Goal: Information Seeking & Learning: Learn about a topic

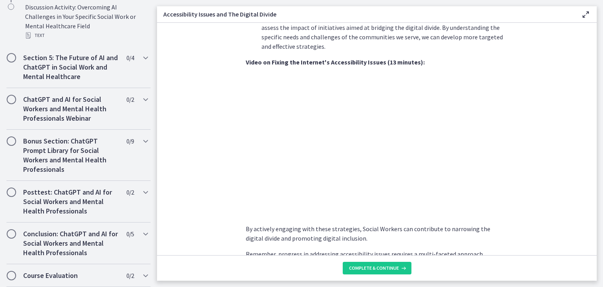
scroll to position [550, 0]
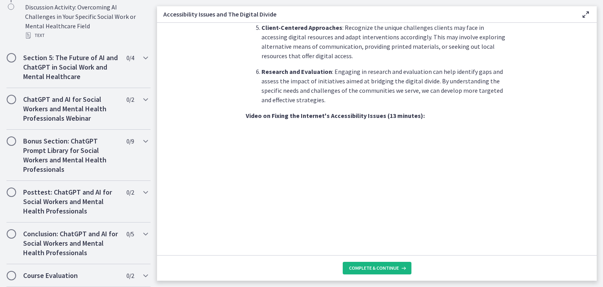
click at [382, 268] on span "Complete & continue" at bounding box center [374, 268] width 50 height 6
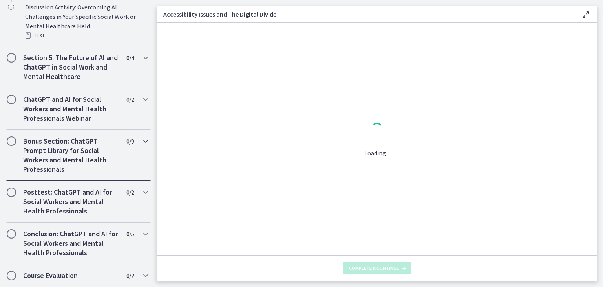
scroll to position [0, 0]
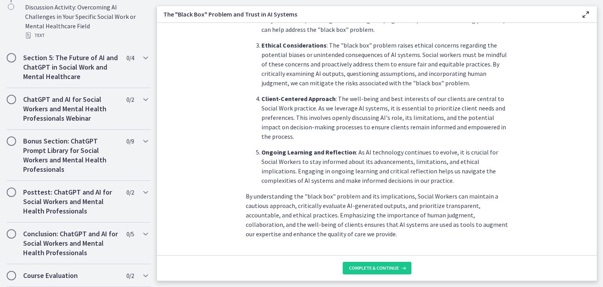
scroll to position [390, 0]
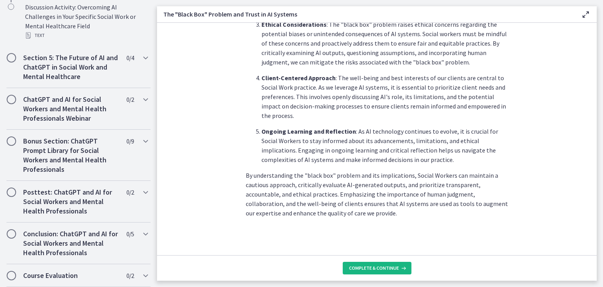
click at [368, 266] on span "Complete & continue" at bounding box center [374, 268] width 50 height 6
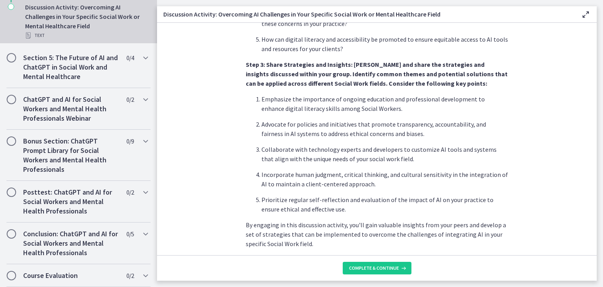
scroll to position [484, 0]
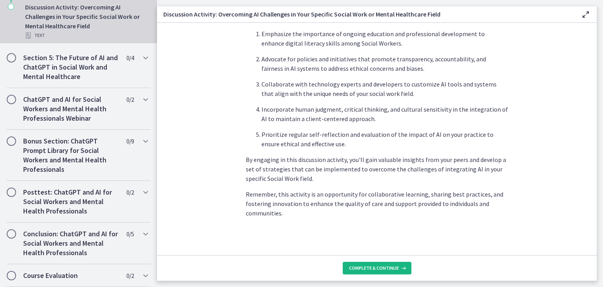
click at [385, 264] on button "Complete & continue" at bounding box center [377, 268] width 69 height 13
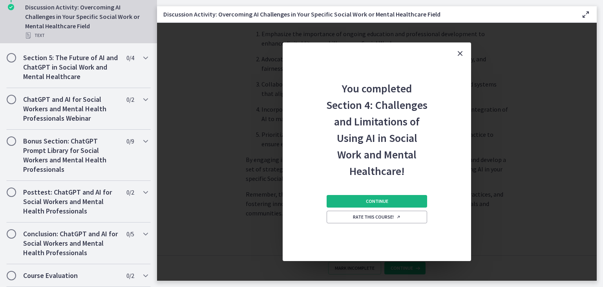
click at [366, 202] on span "Continue" at bounding box center [377, 201] width 22 height 6
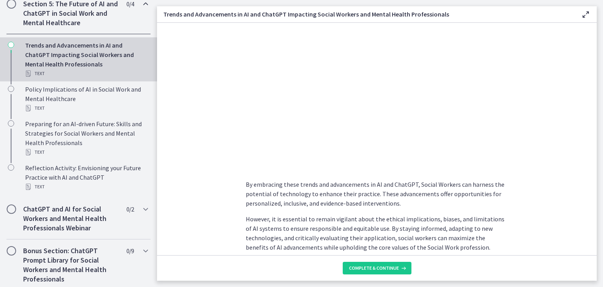
scroll to position [638, 0]
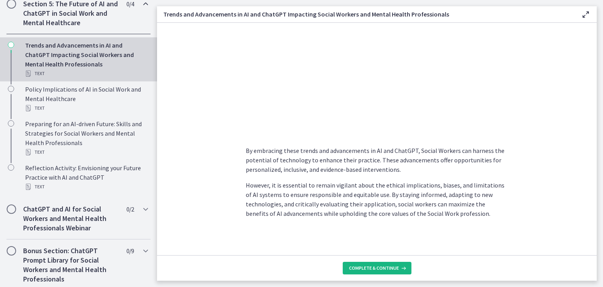
click at [361, 262] on button "Complete & continue" at bounding box center [377, 268] width 69 height 13
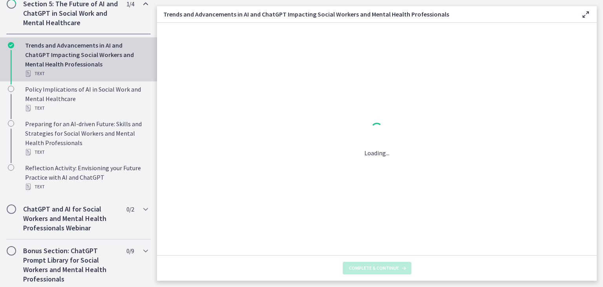
scroll to position [0, 0]
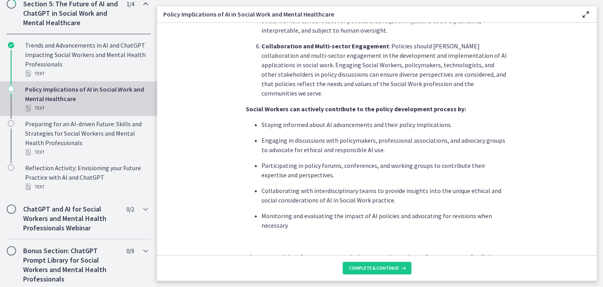
scroll to position [471, 0]
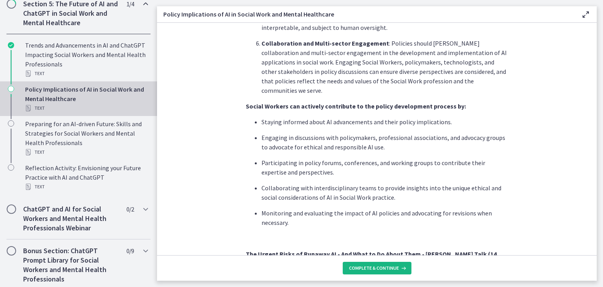
click at [375, 266] on span "Complete & continue" at bounding box center [374, 268] width 50 height 6
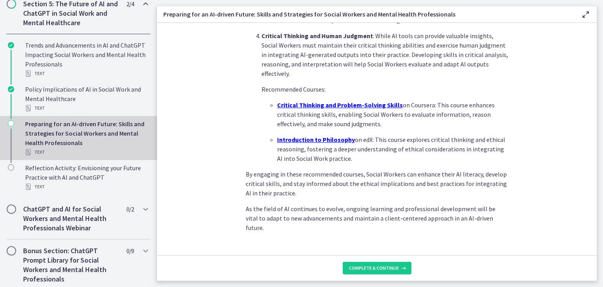
scroll to position [559, 0]
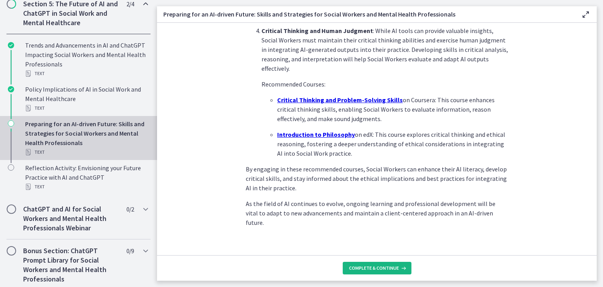
click at [351, 268] on span "Complete & continue" at bounding box center [374, 268] width 50 height 6
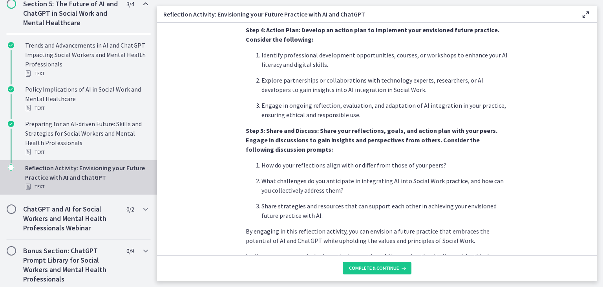
scroll to position [666, 0]
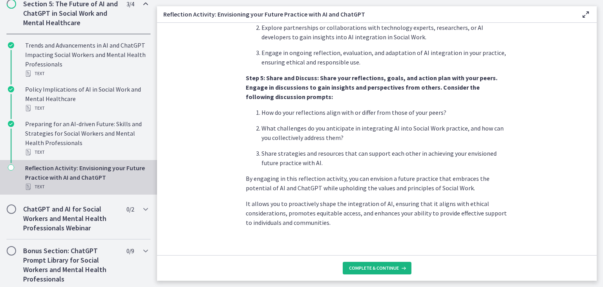
click at [376, 268] on span "Complete & continue" at bounding box center [374, 268] width 50 height 6
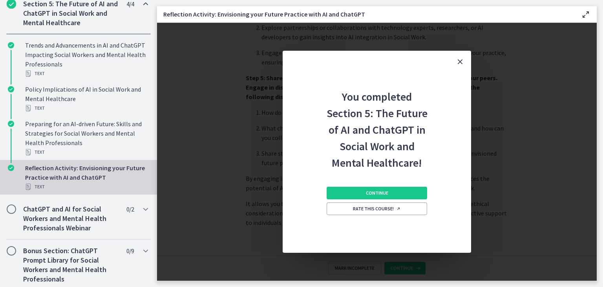
click at [354, 182] on div "Continue Rate this course!" at bounding box center [377, 212] width 101 height 82
click at [354, 194] on button "Continue" at bounding box center [377, 193] width 101 height 13
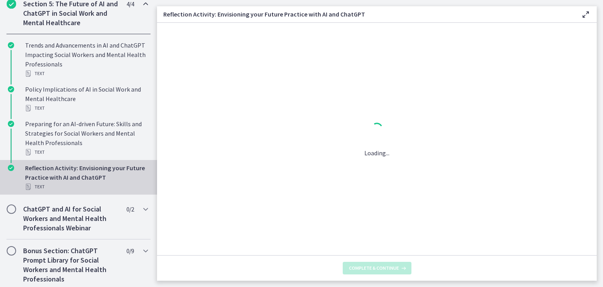
scroll to position [0, 0]
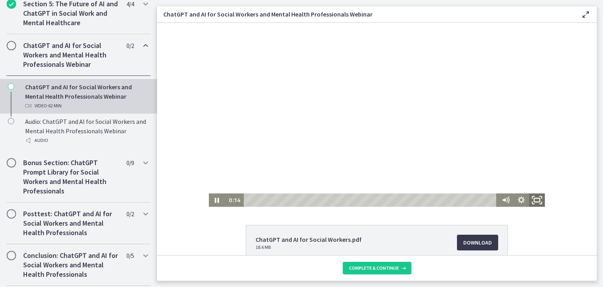
click at [536, 200] on icon "Fullscreen" at bounding box center [537, 200] width 19 height 16
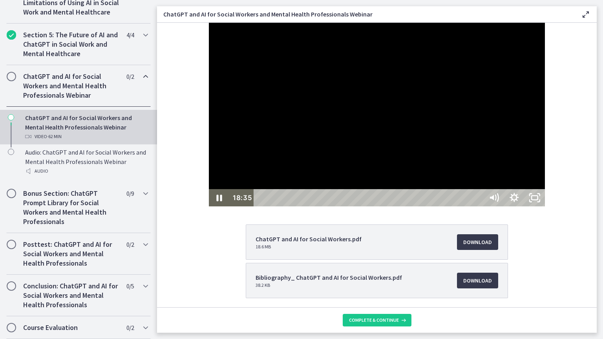
scroll to position [363, 0]
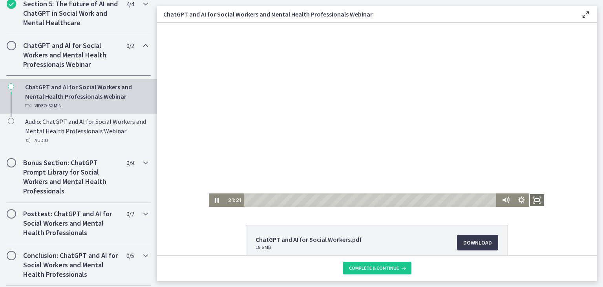
click at [535, 199] on icon "Fullscreen" at bounding box center [538, 199] width 16 height 13
click at [386, 267] on span "Complete & continue" at bounding box center [374, 268] width 50 height 6
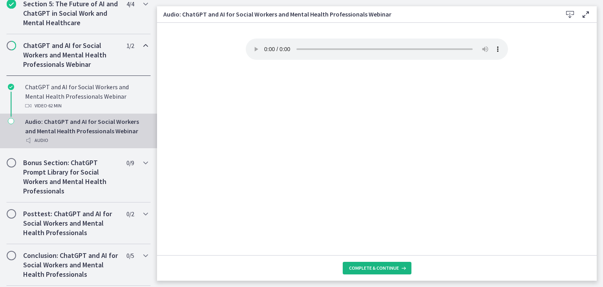
click at [373, 266] on span "Complete & continue" at bounding box center [374, 268] width 50 height 6
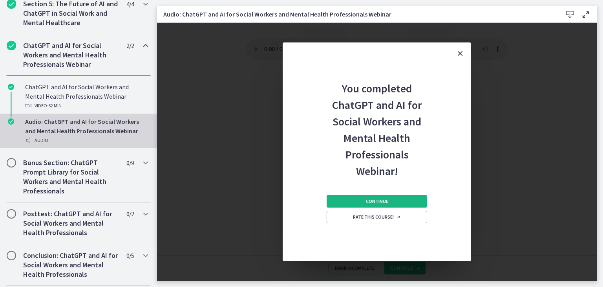
click at [382, 197] on button "Continue" at bounding box center [377, 201] width 101 height 13
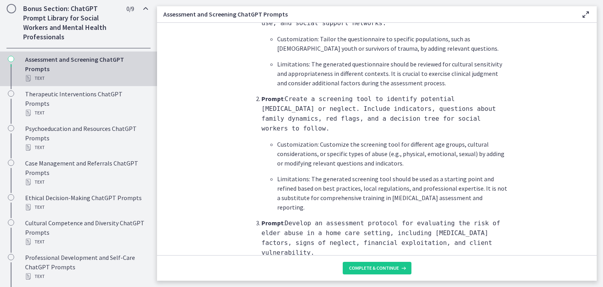
scroll to position [314, 0]
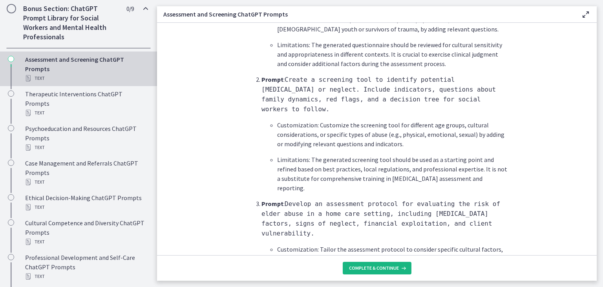
click at [383, 262] on button "Complete & continue" at bounding box center [377, 268] width 69 height 13
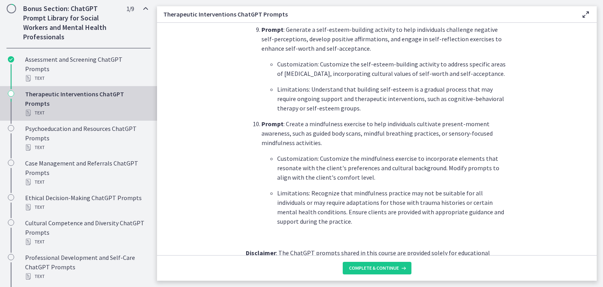
scroll to position [1119, 0]
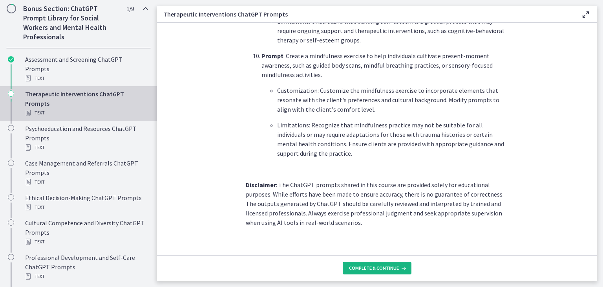
click at [374, 267] on span "Complete & continue" at bounding box center [374, 268] width 50 height 6
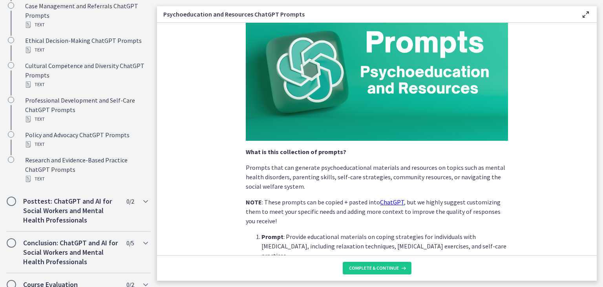
scroll to position [118, 0]
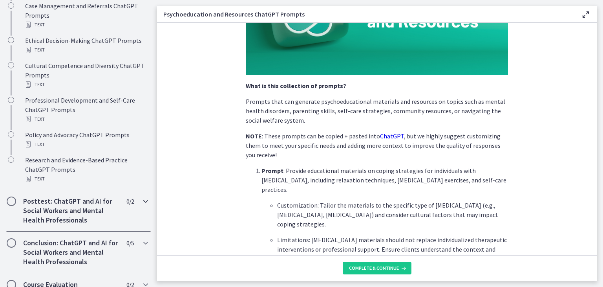
click at [46, 200] on h2 "Posttest: ChatGPT and AI for Social Workers and Mental Health Professionals" at bounding box center [71, 210] width 96 height 28
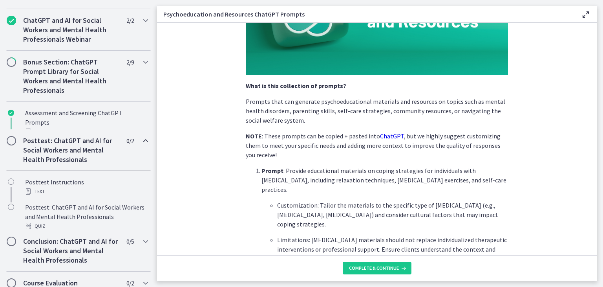
scroll to position [383, 0]
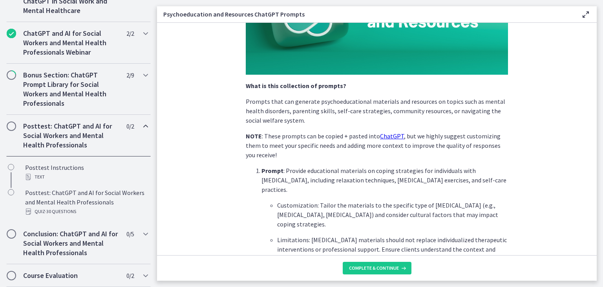
click at [58, 140] on h2 "Posttest: ChatGPT and AI for Social Workers and Mental Health Professionals" at bounding box center [71, 135] width 96 height 28
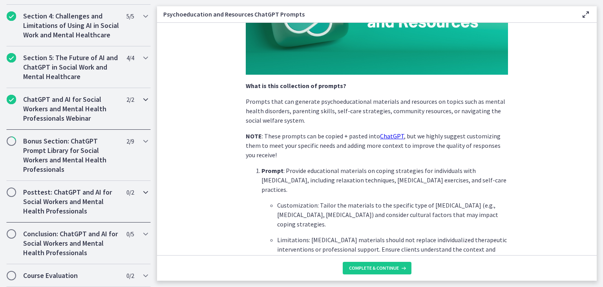
scroll to position [317, 0]
click at [47, 141] on h2 "Bonus Section: ChatGPT Prompt Library for Social Workers and Mental Health Prof…" at bounding box center [71, 155] width 96 height 38
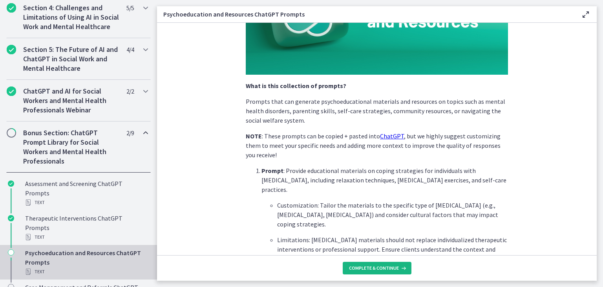
click at [370, 264] on button "Complete & continue" at bounding box center [377, 268] width 69 height 13
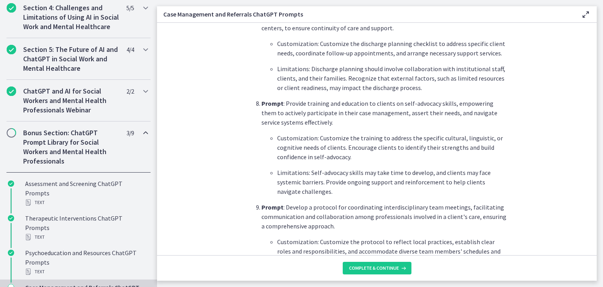
scroll to position [1062, 0]
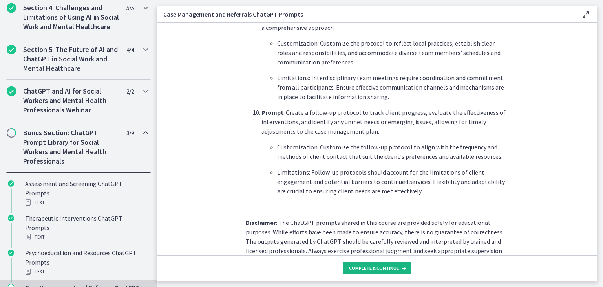
click at [384, 265] on span "Complete & continue" at bounding box center [374, 268] width 50 height 6
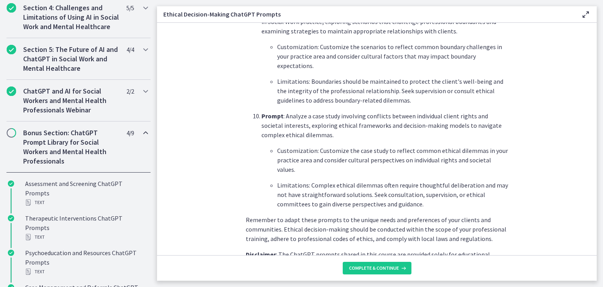
scroll to position [1091, 0]
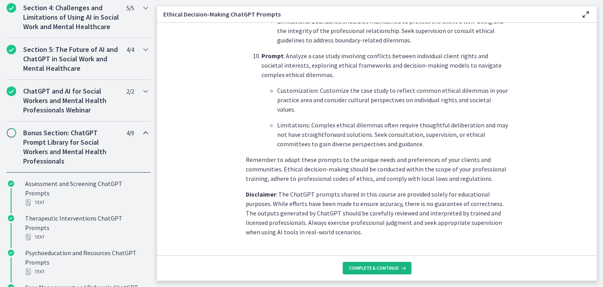
click at [374, 269] on span "Complete & continue" at bounding box center [374, 268] width 50 height 6
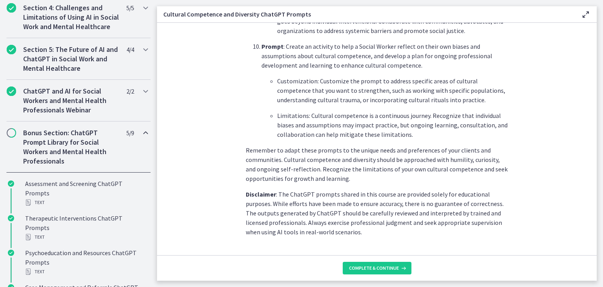
scroll to position [1138, 0]
click at [369, 265] on span "Complete & continue" at bounding box center [374, 268] width 50 height 6
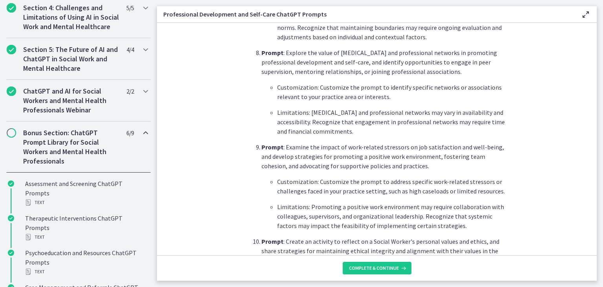
scroll to position [1157, 0]
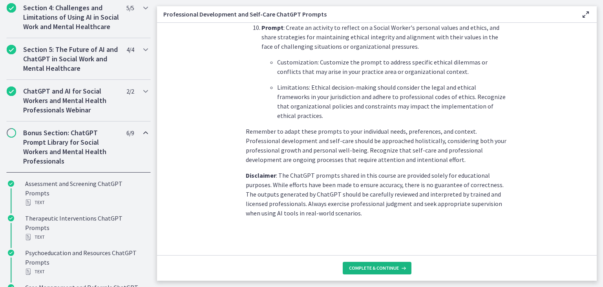
click at [384, 265] on span "Complete & continue" at bounding box center [374, 268] width 50 height 6
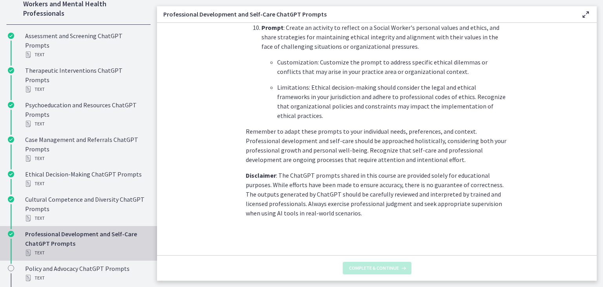
scroll to position [0, 0]
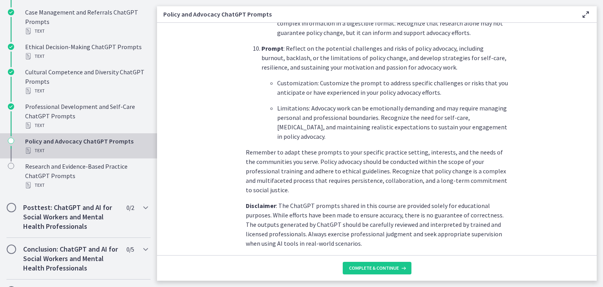
scroll to position [1157, 0]
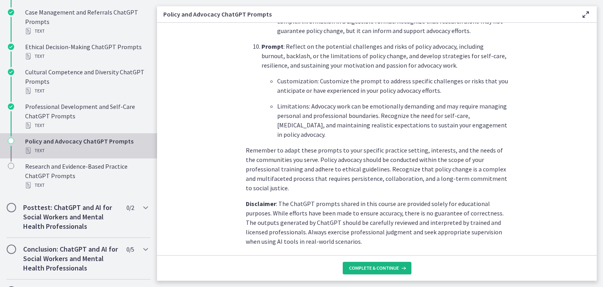
click at [376, 265] on span "Complete & continue" at bounding box center [374, 268] width 50 height 6
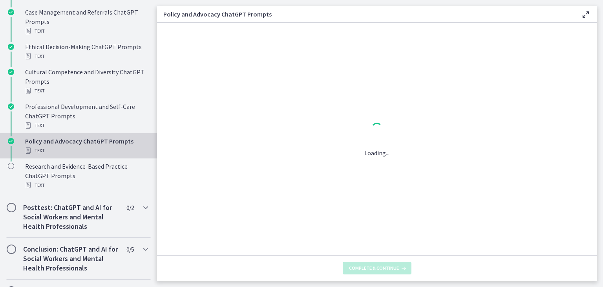
scroll to position [0, 0]
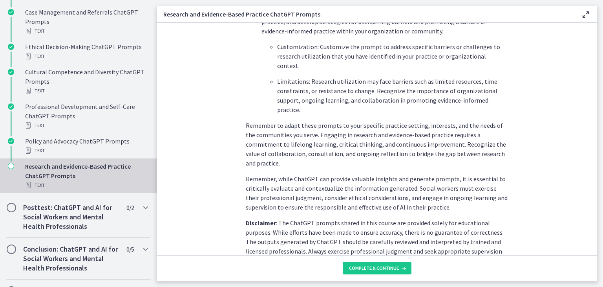
scroll to position [1210, 0]
click at [375, 263] on button "Complete & continue" at bounding box center [377, 268] width 69 height 13
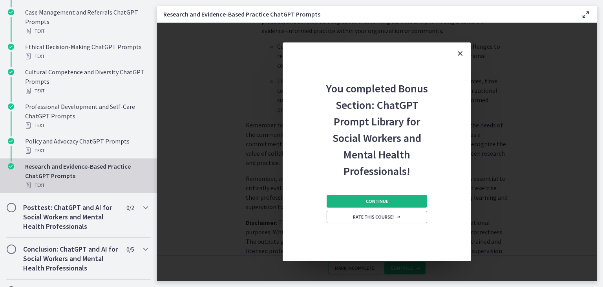
click at [371, 202] on span "Continue" at bounding box center [377, 201] width 22 height 6
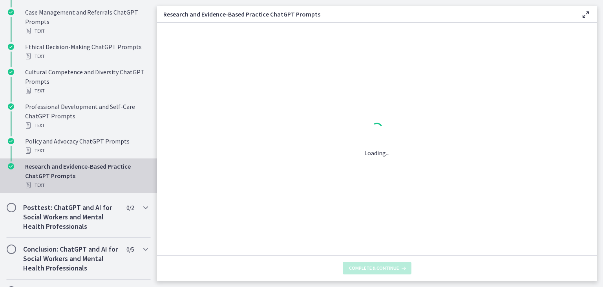
scroll to position [0, 0]
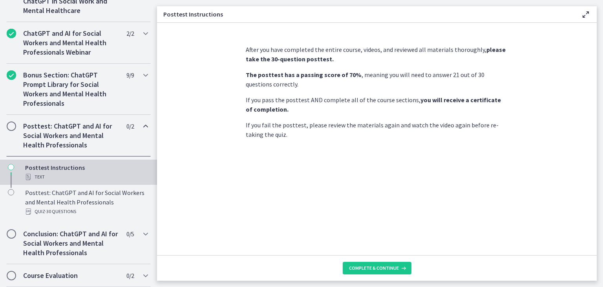
scroll to position [383, 0]
click at [385, 270] on span "Complete & continue" at bounding box center [374, 268] width 50 height 6
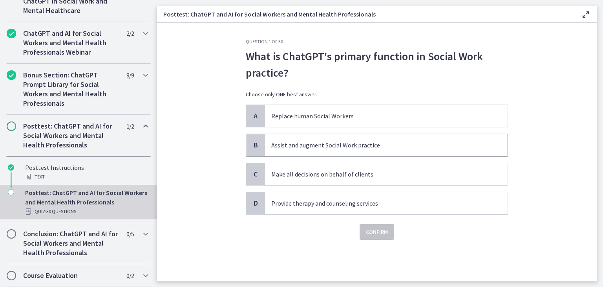
click at [287, 146] on p "Assist and augment Social Work practice" at bounding box center [378, 144] width 215 height 9
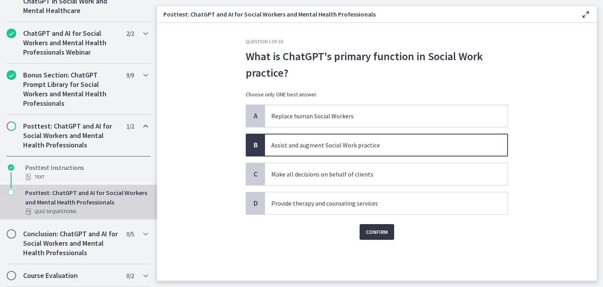
click at [375, 233] on span "Confirm" at bounding box center [377, 231] width 22 height 9
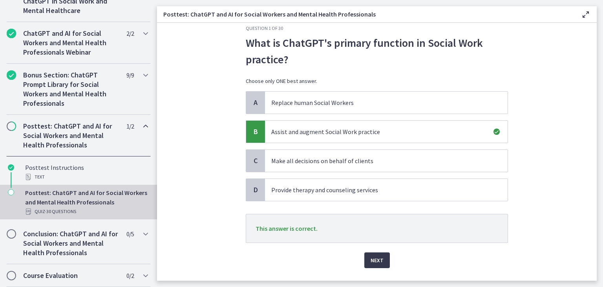
scroll to position [31, 0]
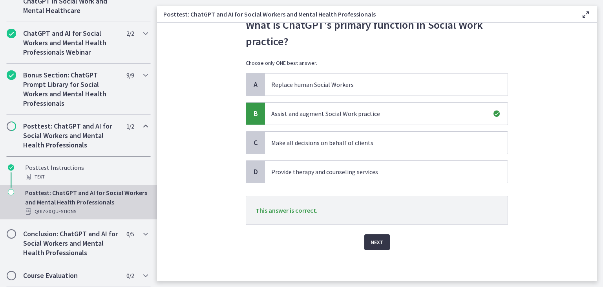
click at [376, 240] on span "Next" at bounding box center [377, 241] width 13 height 9
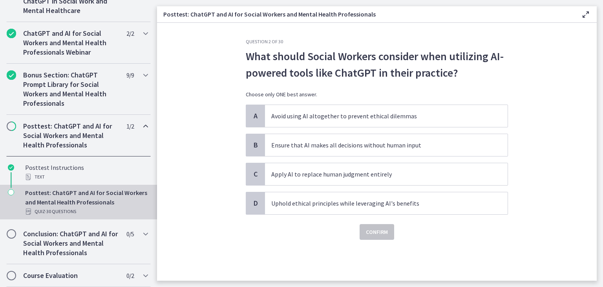
scroll to position [0, 0]
click at [335, 197] on span "Uphold ethical principles while leveraging AI's benefits" at bounding box center [386, 203] width 243 height 22
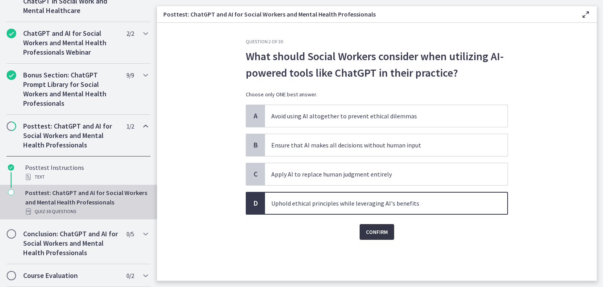
click at [382, 233] on span "Confirm" at bounding box center [377, 231] width 22 height 9
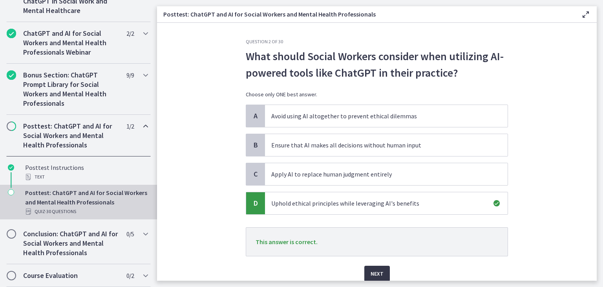
click at [374, 275] on span "Next" at bounding box center [377, 273] width 13 height 9
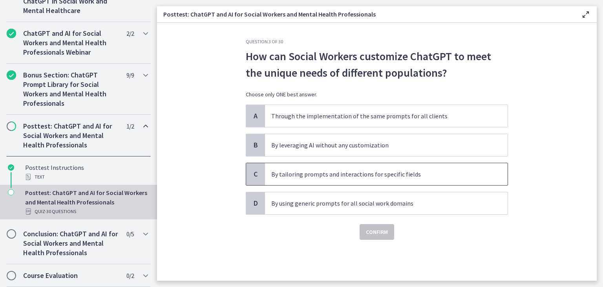
click at [338, 175] on p "By tailoring prompts and interactions for specific fields" at bounding box center [378, 173] width 215 height 9
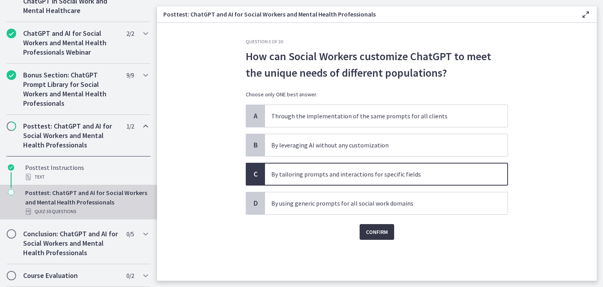
click at [374, 229] on span "Confirm" at bounding box center [377, 231] width 22 height 9
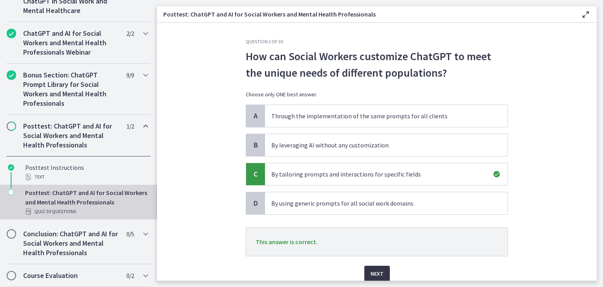
click at [371, 270] on span "Next" at bounding box center [377, 273] width 13 height 9
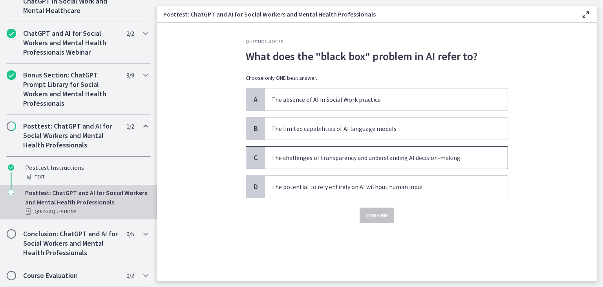
click at [316, 158] on p "The challenges of transparency and understanding AI decision-making" at bounding box center [378, 157] width 215 height 9
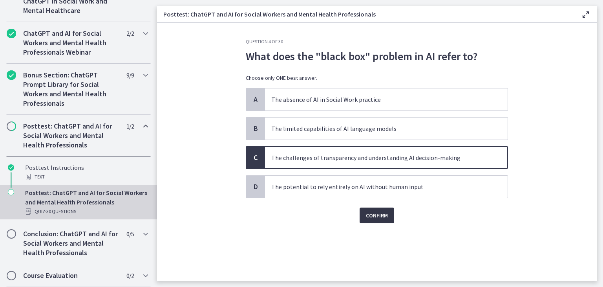
click at [389, 218] on button "Confirm" at bounding box center [377, 215] width 35 height 16
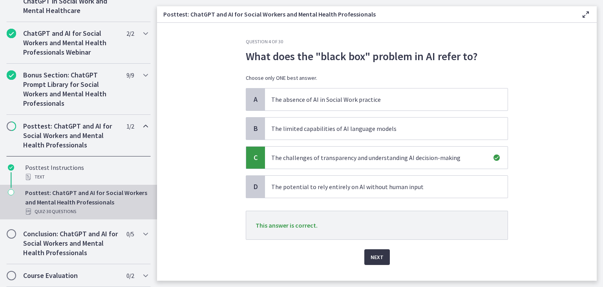
click at [376, 252] on span "Next" at bounding box center [377, 256] width 13 height 9
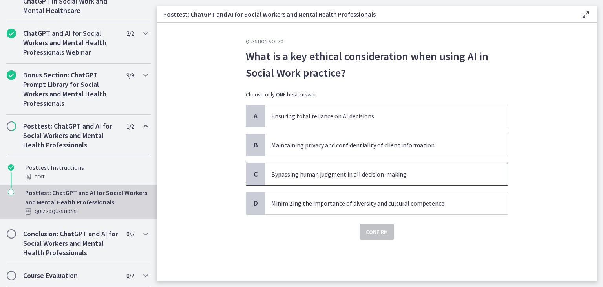
click at [303, 172] on p "Bypassing human judgment in all decision-making" at bounding box center [378, 173] width 215 height 9
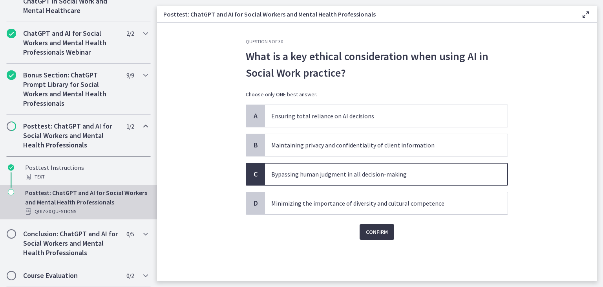
click at [377, 236] on button "Confirm" at bounding box center [377, 232] width 35 height 16
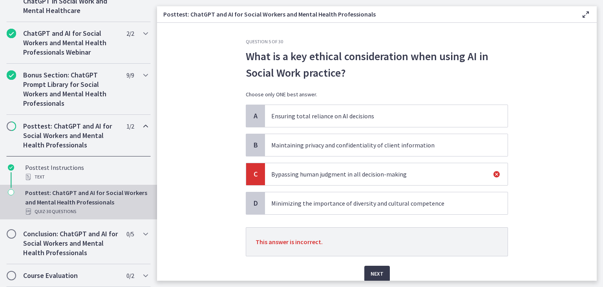
click at [303, 204] on p "Minimizing the importance of diversity and cultural competence" at bounding box center [378, 202] width 215 height 9
click at [284, 200] on p "Minimizing the importance of diversity and cultural competence" at bounding box center [378, 202] width 215 height 9
click at [492, 173] on icon at bounding box center [496, 173] width 9 height 9
click at [373, 270] on span "Next" at bounding box center [377, 273] width 13 height 9
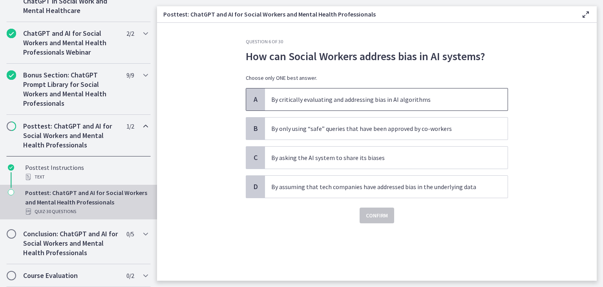
click at [325, 101] on p "By critically evaluating and addressing bias in AI algorithms" at bounding box center [378, 99] width 215 height 9
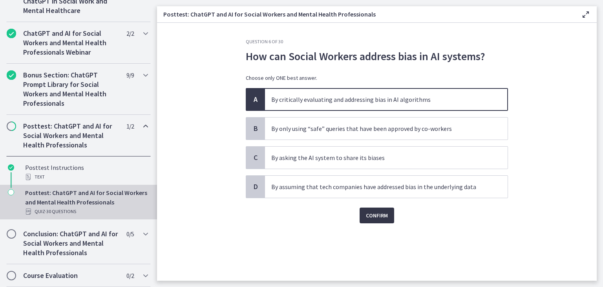
click at [377, 215] on span "Confirm" at bounding box center [377, 215] width 22 height 9
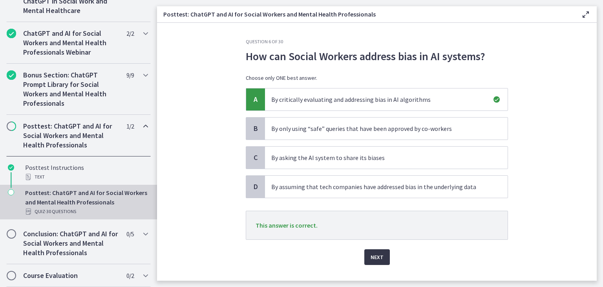
click at [375, 256] on span "Next" at bounding box center [377, 256] width 13 height 9
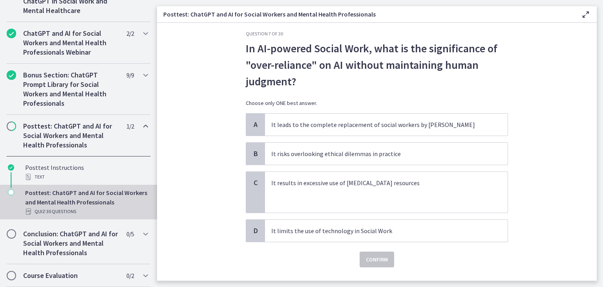
scroll to position [25, 0]
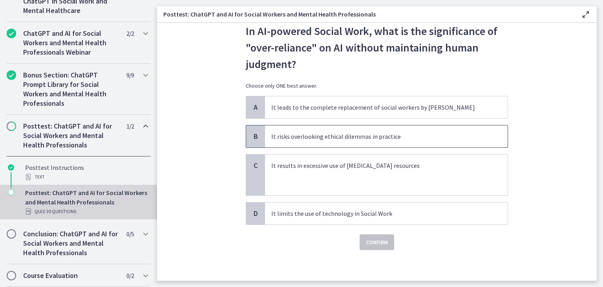
click at [316, 137] on p "It risks overlooking ethical dilemmas in practice" at bounding box center [378, 136] width 215 height 9
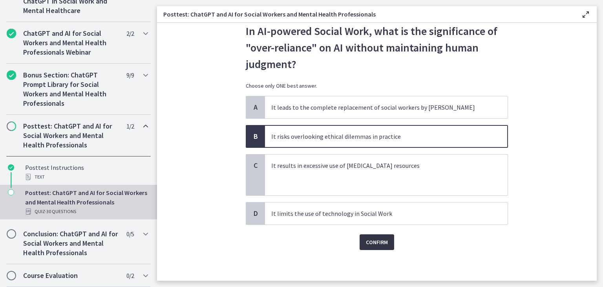
click at [376, 237] on span "Confirm" at bounding box center [377, 241] width 22 height 9
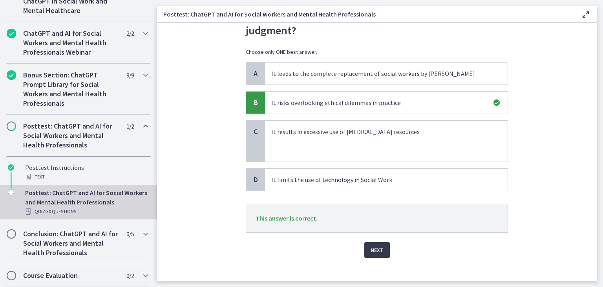
scroll to position [67, 0]
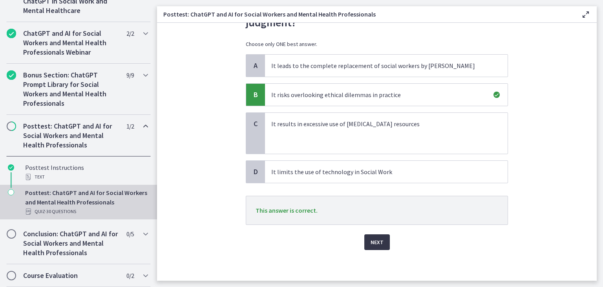
click at [377, 239] on span "Next" at bounding box center [377, 241] width 13 height 9
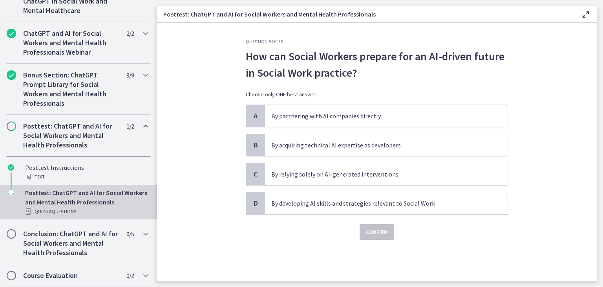
scroll to position [0, 0]
click at [345, 144] on p "By acquiring technical AI expertise as developers" at bounding box center [378, 144] width 215 height 9
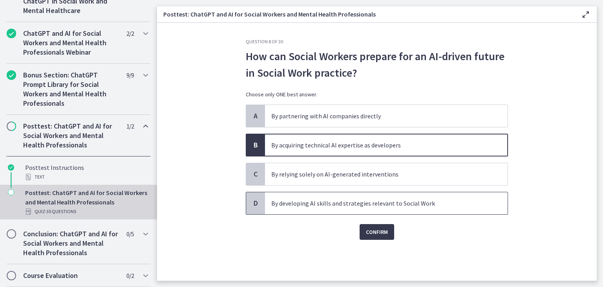
click at [323, 203] on p "By developing AI skills and strategies relevant to Social Work" at bounding box center [378, 202] width 215 height 9
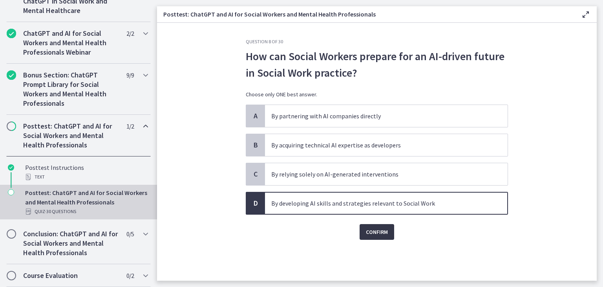
click at [378, 234] on span "Confirm" at bounding box center [377, 231] width 22 height 9
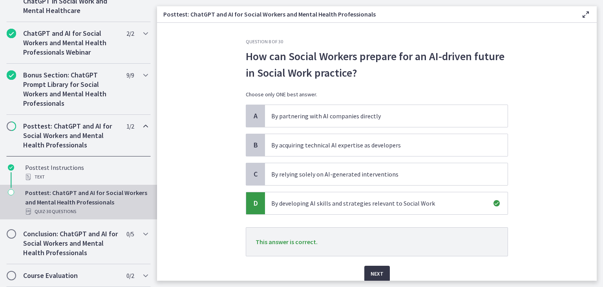
click at [382, 274] on button "Next" at bounding box center [378, 274] width 26 height 16
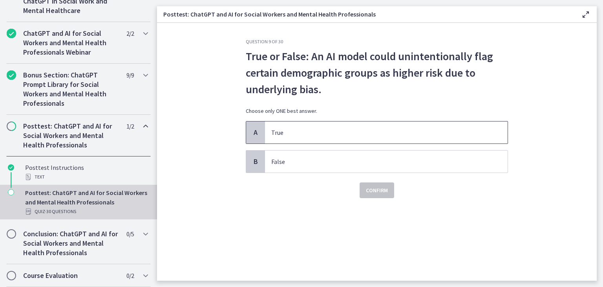
click at [311, 125] on span "True" at bounding box center [386, 132] width 243 height 22
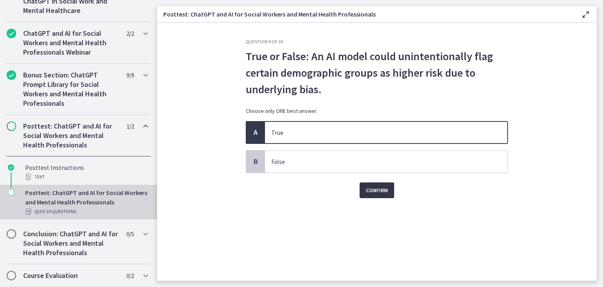
click at [373, 190] on span "Confirm" at bounding box center [377, 189] width 22 height 9
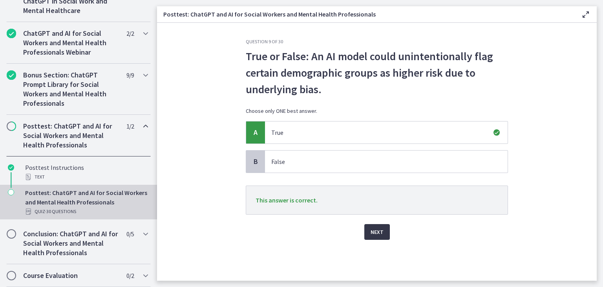
click at [381, 231] on span "Next" at bounding box center [377, 231] width 13 height 9
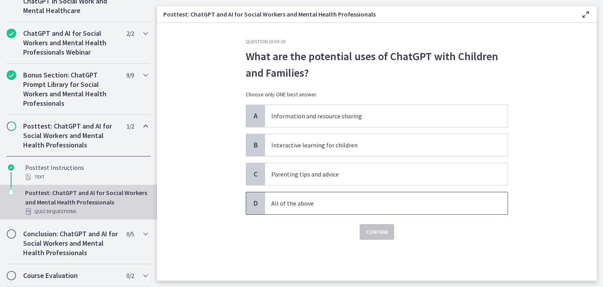
click at [322, 195] on span "All of the above" at bounding box center [386, 203] width 243 height 22
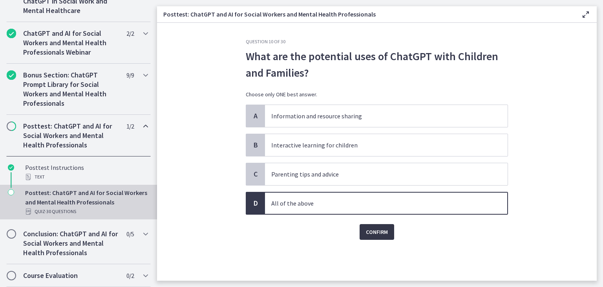
click at [385, 234] on span "Confirm" at bounding box center [377, 231] width 22 height 9
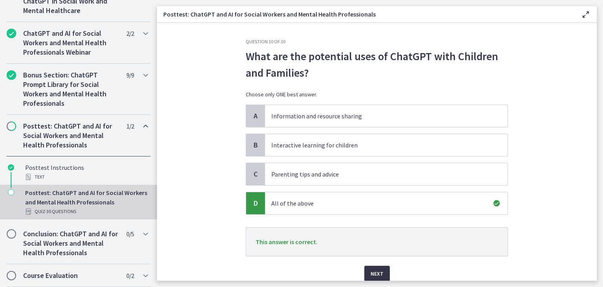
click at [382, 268] on button "Next" at bounding box center [378, 274] width 26 height 16
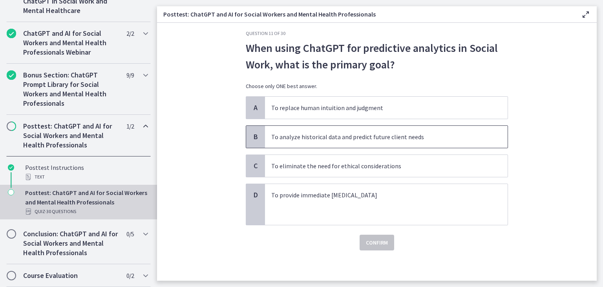
scroll to position [9, 0]
click at [321, 136] on p "To analyze historical data and predict future client needs" at bounding box center [378, 136] width 215 height 9
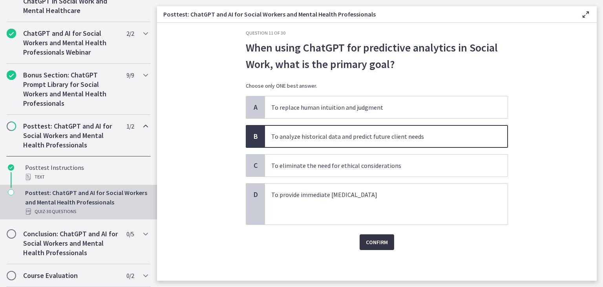
click at [371, 238] on span "Confirm" at bounding box center [377, 241] width 22 height 9
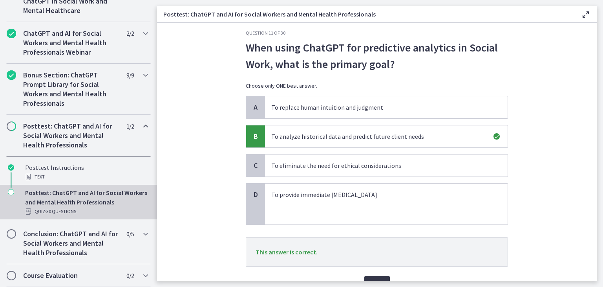
click at [380, 276] on button "Next" at bounding box center [378, 284] width 26 height 16
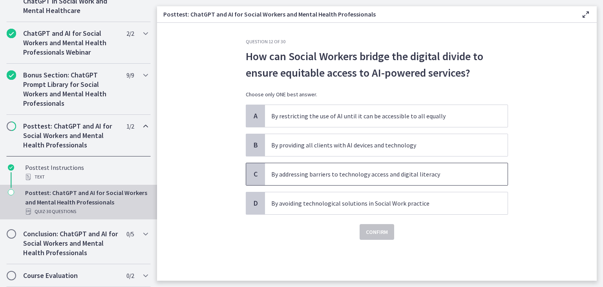
click at [336, 173] on p "By addressing barriers to technology access and digital literacy" at bounding box center [378, 173] width 215 height 9
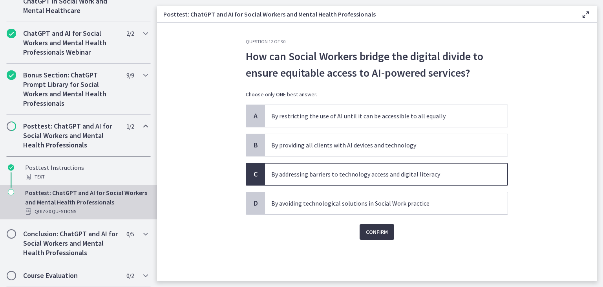
click at [372, 231] on span "Confirm" at bounding box center [377, 231] width 22 height 9
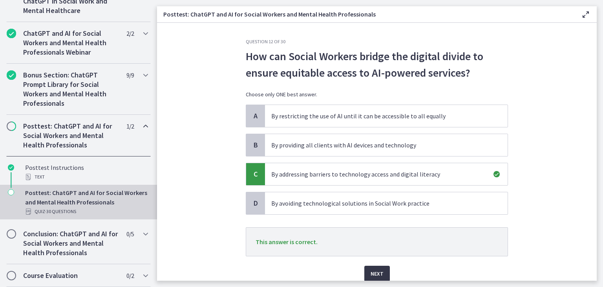
click at [372, 274] on span "Next" at bounding box center [377, 273] width 13 height 9
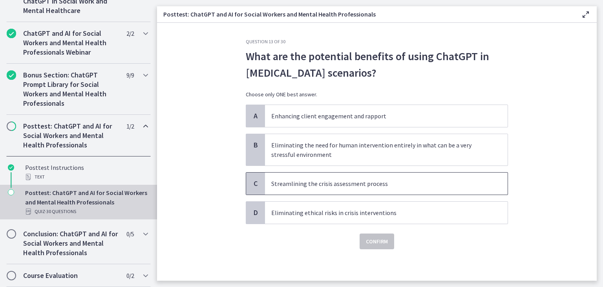
click at [316, 180] on p "Streamlining the crisis assessment process" at bounding box center [378, 183] width 215 height 9
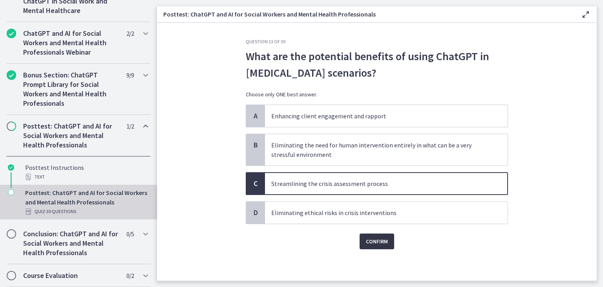
click at [374, 241] on span "Confirm" at bounding box center [377, 241] width 22 height 9
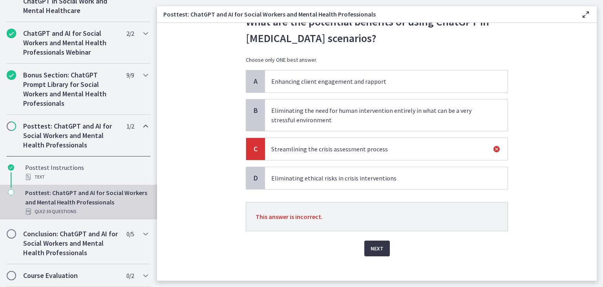
scroll to position [41, 0]
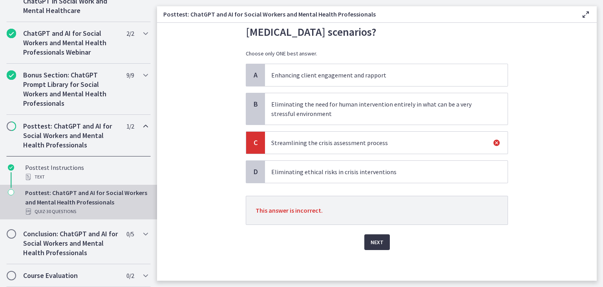
click at [377, 241] on span "Next" at bounding box center [377, 241] width 13 height 9
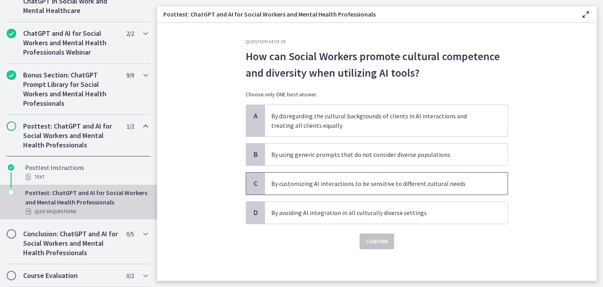
click at [345, 184] on p "By customizing AI interactions to be sensitive to different cultural needs" at bounding box center [378, 183] width 215 height 9
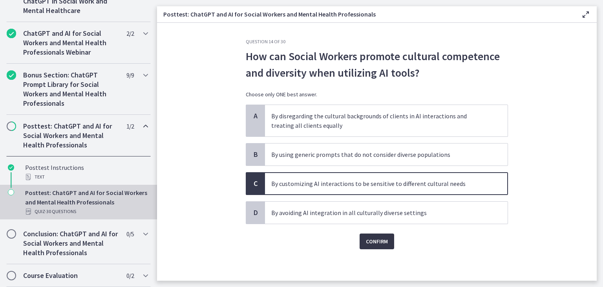
click at [380, 243] on span "Confirm" at bounding box center [377, 241] width 22 height 9
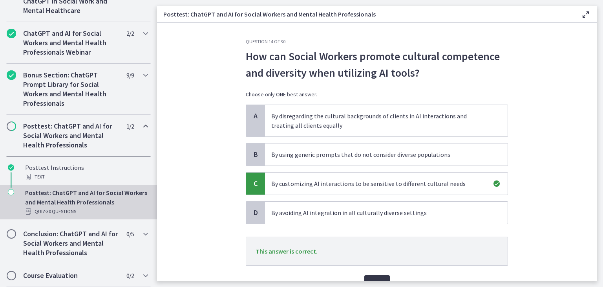
click at [377, 275] on button "Next" at bounding box center [378, 283] width 26 height 16
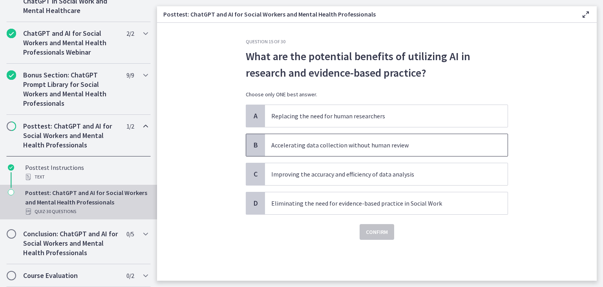
click at [321, 149] on p "Accelerating data collection without human review" at bounding box center [378, 144] width 215 height 9
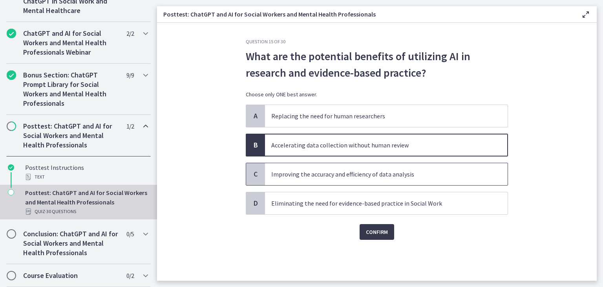
click at [370, 171] on p "Improving the accuracy and efficiency of data analysis" at bounding box center [378, 173] width 215 height 9
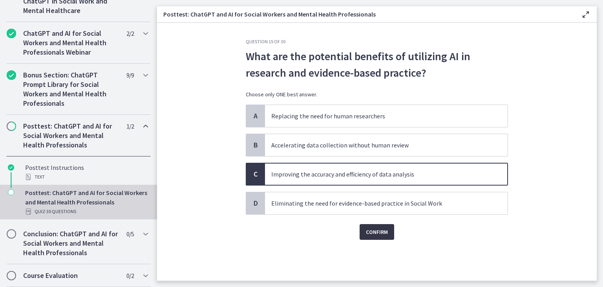
click at [376, 229] on span "Confirm" at bounding box center [377, 231] width 22 height 9
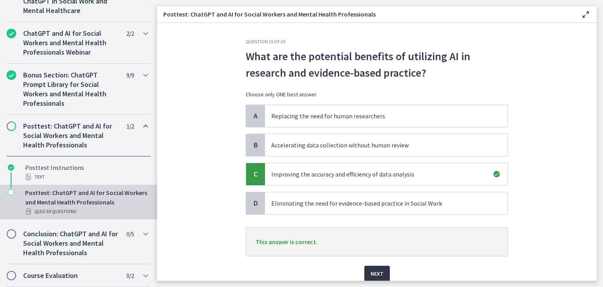
click at [376, 266] on button "Next" at bounding box center [378, 274] width 26 height 16
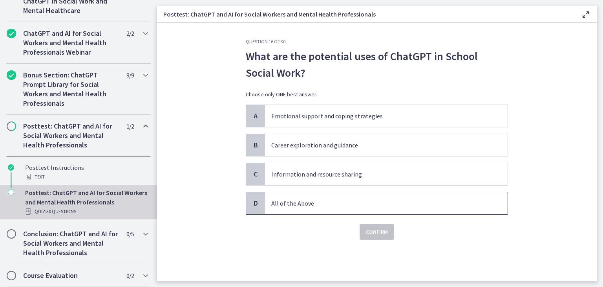
click at [323, 205] on p "All of the Above" at bounding box center [378, 202] width 215 height 9
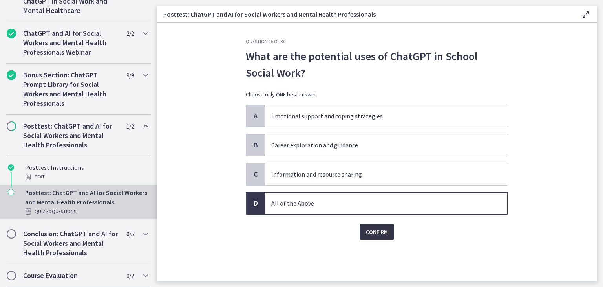
click at [369, 233] on span "Confirm" at bounding box center [377, 231] width 22 height 9
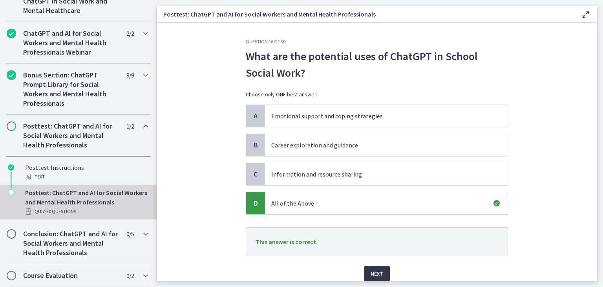
click at [378, 267] on button "Next" at bounding box center [378, 274] width 26 height 16
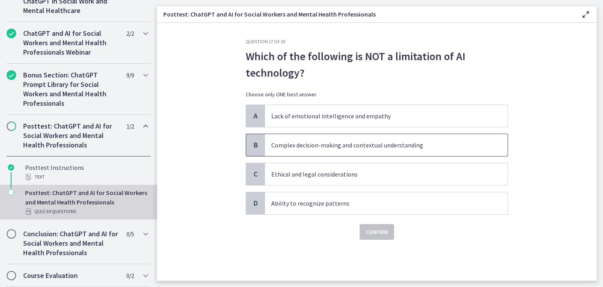
click at [313, 145] on p "Complex decision-making and contextual understanding" at bounding box center [378, 144] width 215 height 9
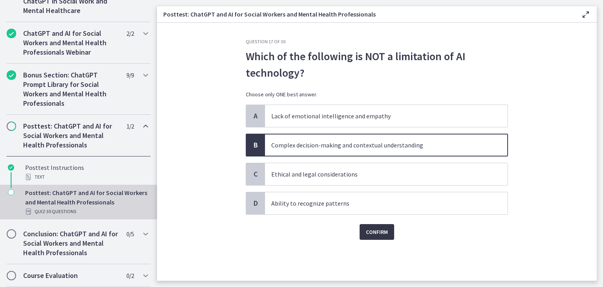
click at [378, 231] on span "Confirm" at bounding box center [377, 231] width 22 height 9
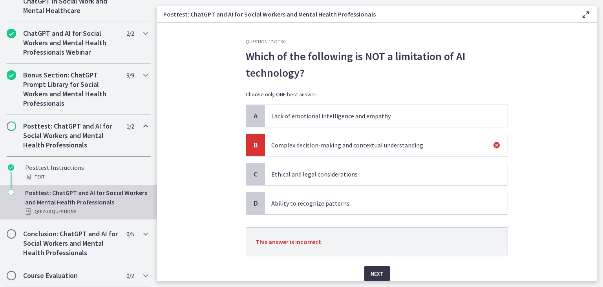
click at [374, 267] on button "Next" at bounding box center [378, 274] width 26 height 16
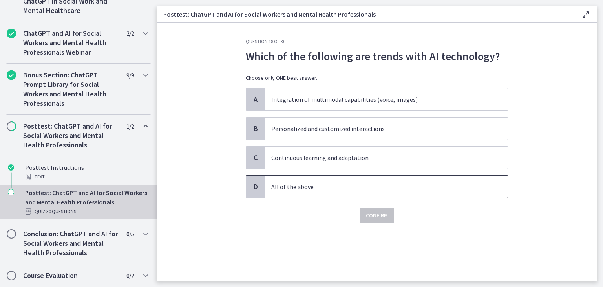
click at [306, 187] on p "All of the above" at bounding box center [378, 186] width 215 height 9
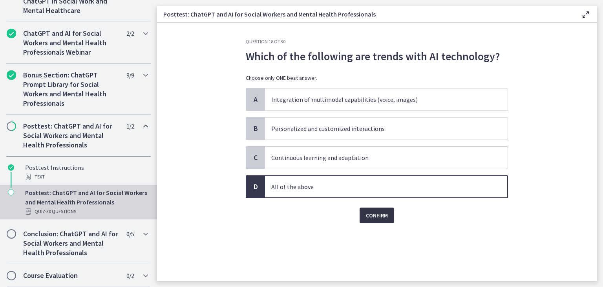
click at [380, 219] on span "Confirm" at bounding box center [377, 215] width 22 height 9
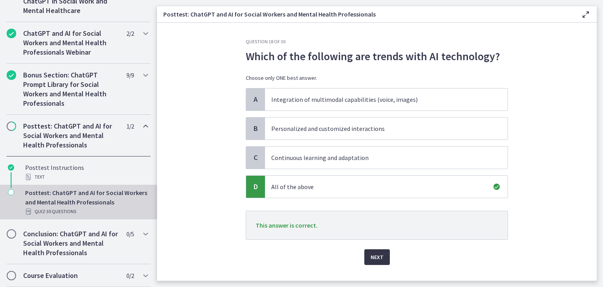
click at [367, 251] on button "Next" at bounding box center [378, 257] width 26 height 16
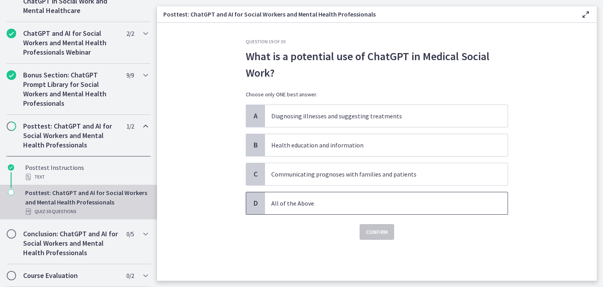
click at [319, 205] on p "All of the Above" at bounding box center [378, 202] width 215 height 9
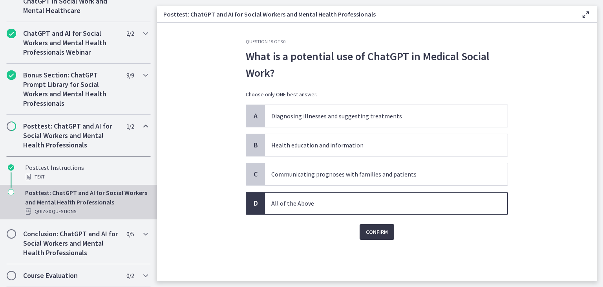
click at [392, 237] on button "Confirm" at bounding box center [377, 232] width 35 height 16
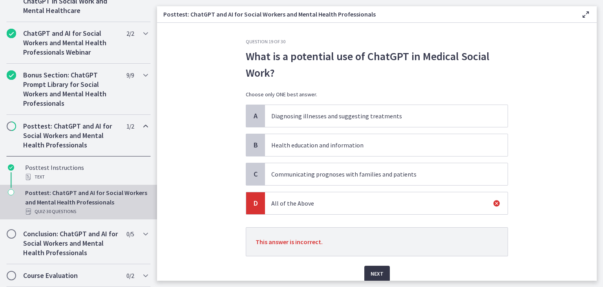
click at [376, 269] on span "Next" at bounding box center [377, 273] width 13 height 9
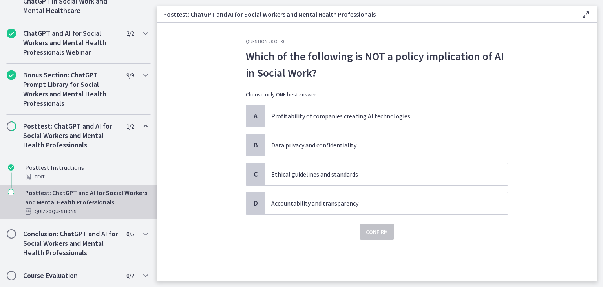
click at [303, 115] on p "Profitability of companies creating AI technologies" at bounding box center [378, 115] width 215 height 9
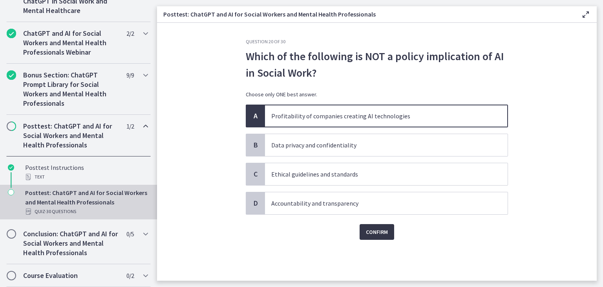
click at [371, 226] on button "Confirm" at bounding box center [377, 232] width 35 height 16
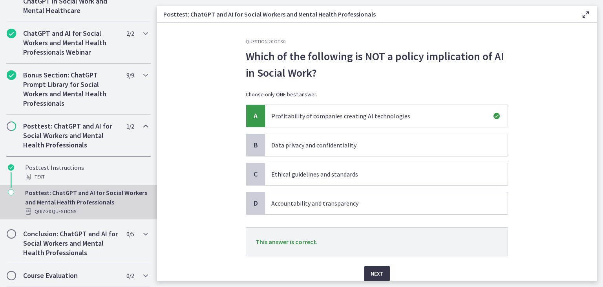
click at [372, 271] on span "Next" at bounding box center [377, 273] width 13 height 9
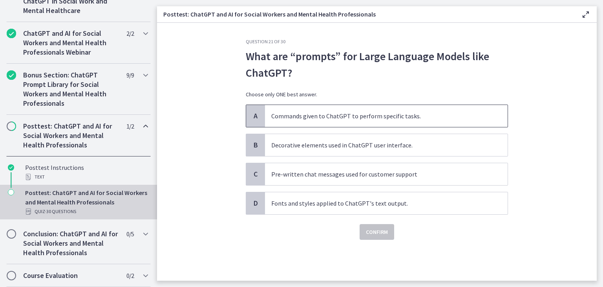
click at [318, 117] on p "Commands given to ChatGPT to perform specific tasks." at bounding box center [378, 115] width 215 height 9
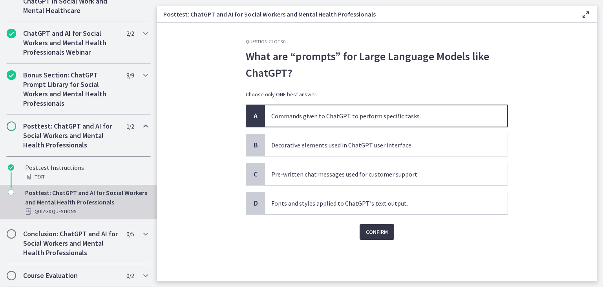
click at [383, 231] on span "Confirm" at bounding box center [377, 231] width 22 height 9
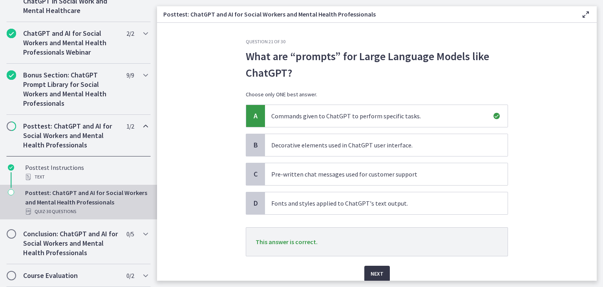
click at [376, 271] on span "Next" at bounding box center [377, 273] width 13 height 9
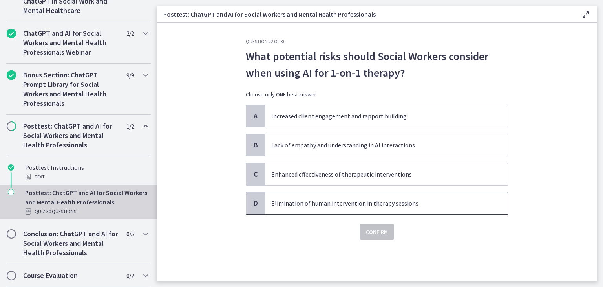
click at [322, 203] on p "Elimination of human intervention in therapy sessions" at bounding box center [378, 202] width 215 height 9
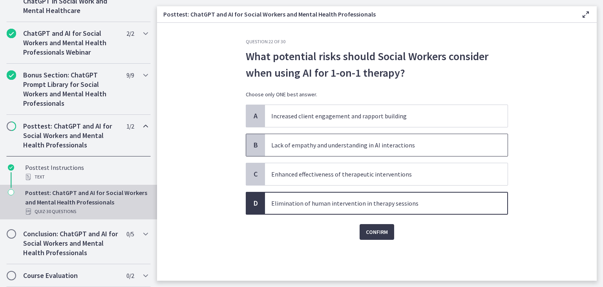
click at [332, 147] on p "Lack of empathy and understanding in AI interactions" at bounding box center [378, 144] width 215 height 9
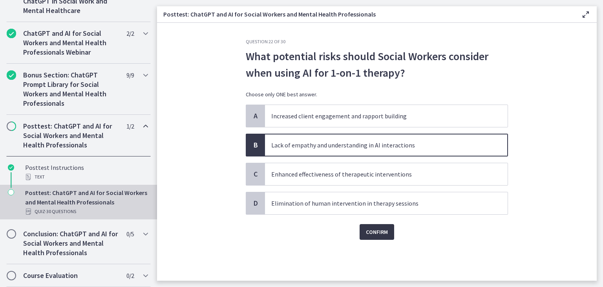
click at [378, 228] on span "Confirm" at bounding box center [377, 231] width 22 height 9
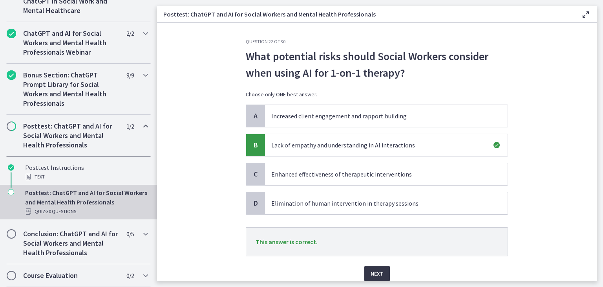
click at [374, 266] on button "Next" at bounding box center [378, 274] width 26 height 16
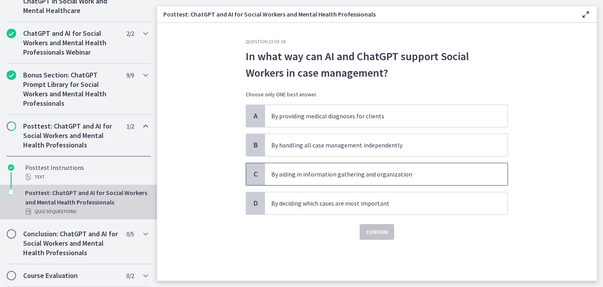
click at [316, 173] on p "By aiding in information gathering and organization" at bounding box center [378, 173] width 215 height 9
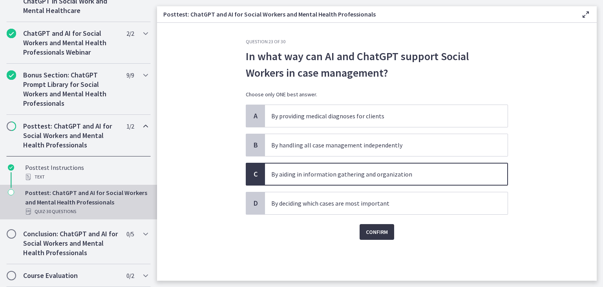
click at [376, 233] on span "Confirm" at bounding box center [377, 231] width 22 height 9
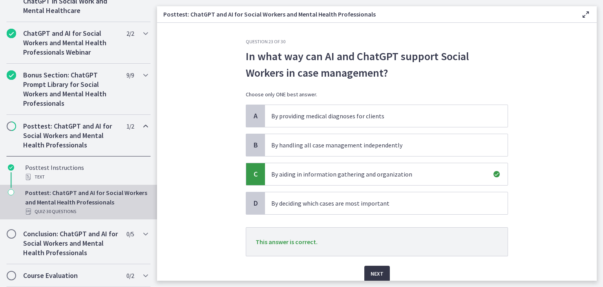
click at [375, 273] on span "Next" at bounding box center [377, 273] width 13 height 9
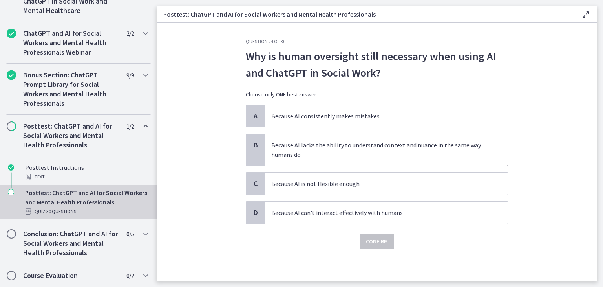
click at [317, 154] on p "Because AI lacks the ability to understand context and nuance in the same way h…" at bounding box center [378, 149] width 215 height 19
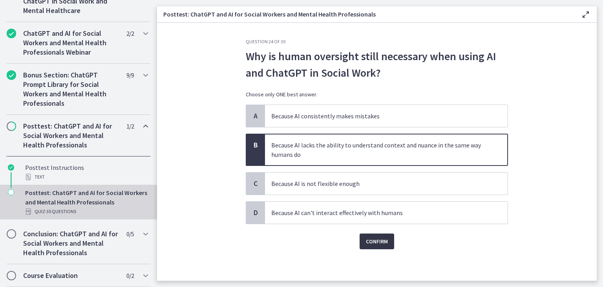
click at [378, 239] on span "Confirm" at bounding box center [377, 241] width 22 height 9
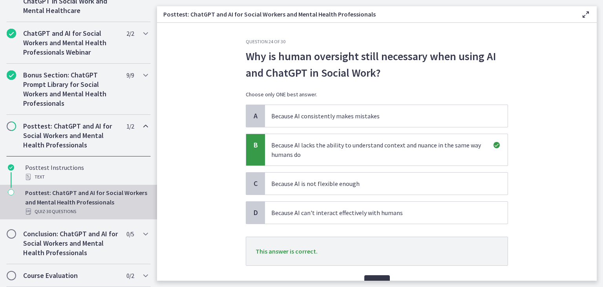
click at [372, 275] on button "Next" at bounding box center [378, 283] width 26 height 16
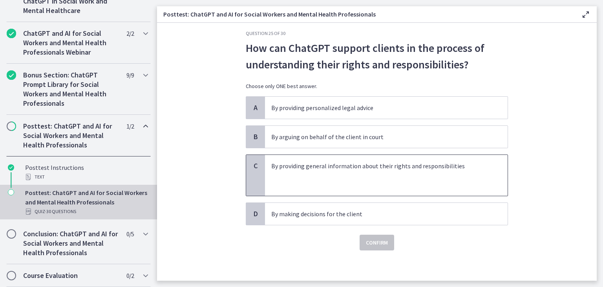
scroll to position [9, 0]
click at [327, 171] on p at bounding box center [378, 174] width 215 height 9
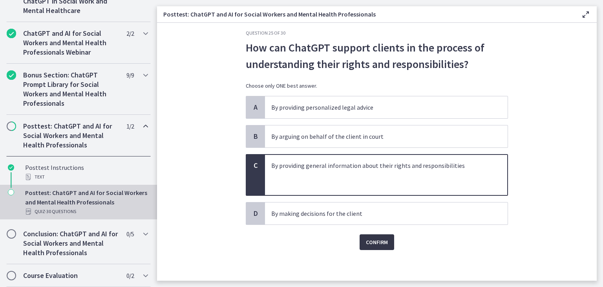
click at [378, 242] on span "Confirm" at bounding box center [377, 241] width 22 height 9
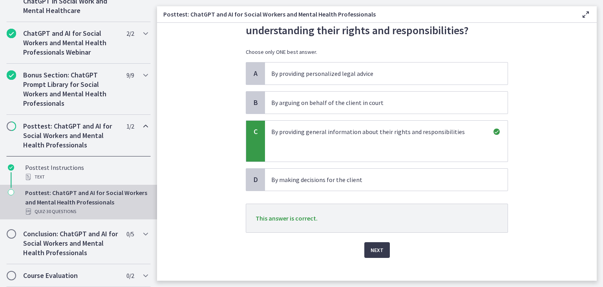
scroll to position [50, 0]
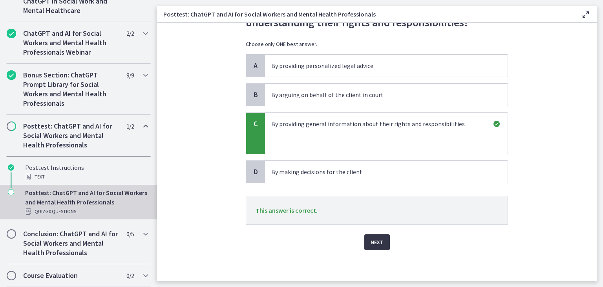
click at [378, 242] on span "Next" at bounding box center [377, 241] width 13 height 9
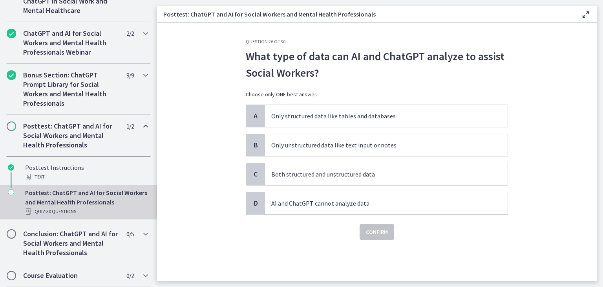
scroll to position [0, 0]
click at [321, 173] on p "Both structured and unstructured data" at bounding box center [378, 173] width 215 height 9
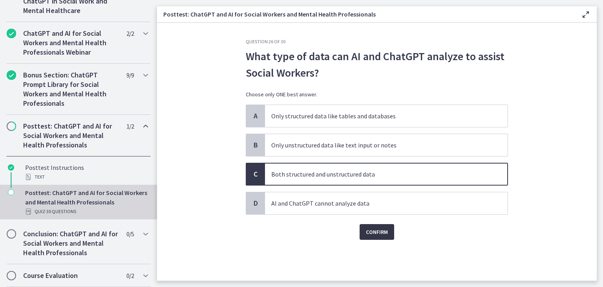
click at [375, 229] on span "Confirm" at bounding box center [377, 231] width 22 height 9
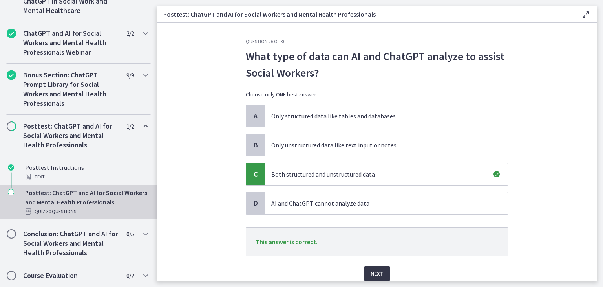
click at [376, 272] on span "Next" at bounding box center [377, 273] width 13 height 9
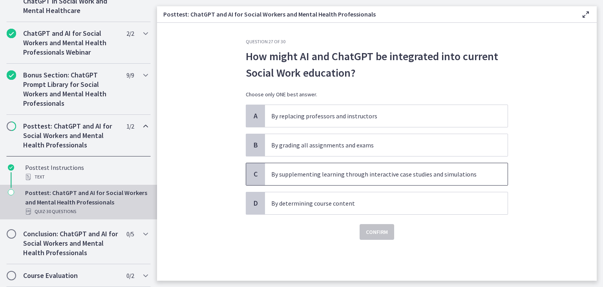
click at [330, 176] on p "By supplementing learning through interactive case studies and simulations" at bounding box center [378, 173] width 215 height 9
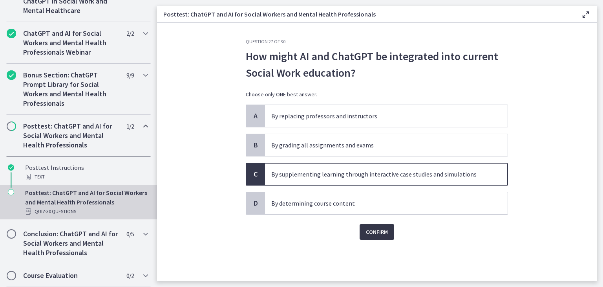
click at [382, 233] on span "Confirm" at bounding box center [377, 231] width 22 height 9
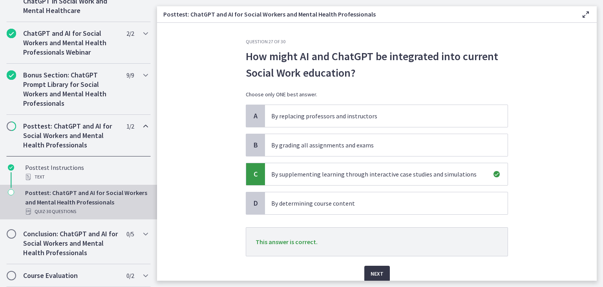
click at [371, 269] on span "Next" at bounding box center [377, 273] width 13 height 9
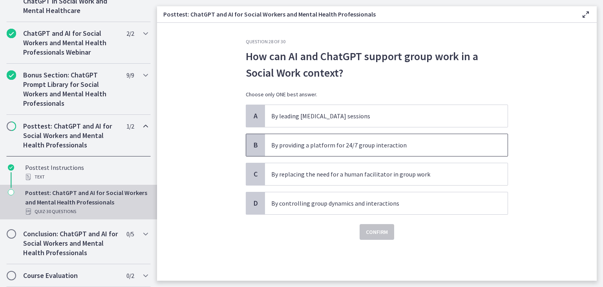
click at [306, 145] on p "By providing a platform for 24/7 group interaction" at bounding box center [378, 144] width 215 height 9
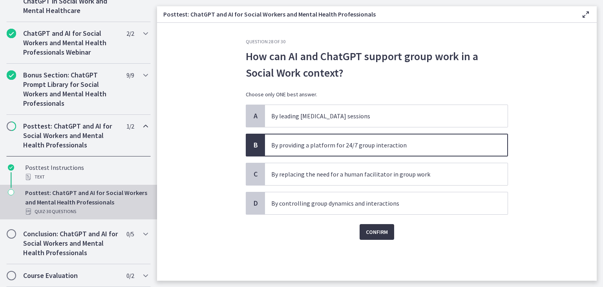
click at [372, 231] on span "Confirm" at bounding box center [377, 231] width 22 height 9
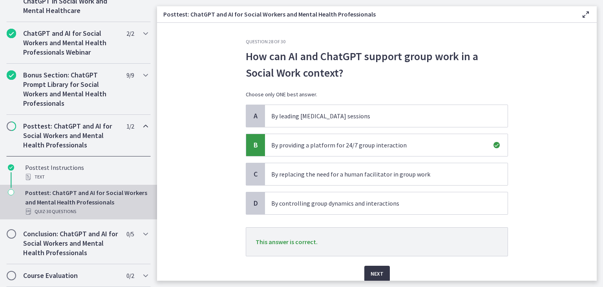
click at [373, 270] on span "Next" at bounding box center [377, 273] width 13 height 9
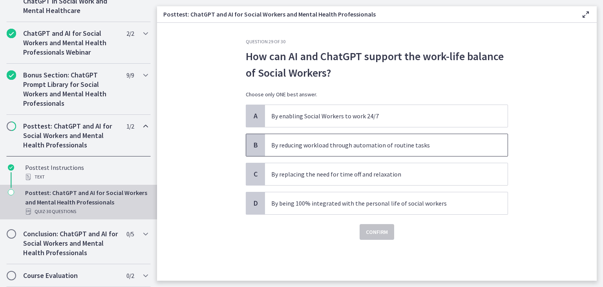
click at [328, 142] on p "By reducing workload through automation of routine tasks" at bounding box center [378, 144] width 215 height 9
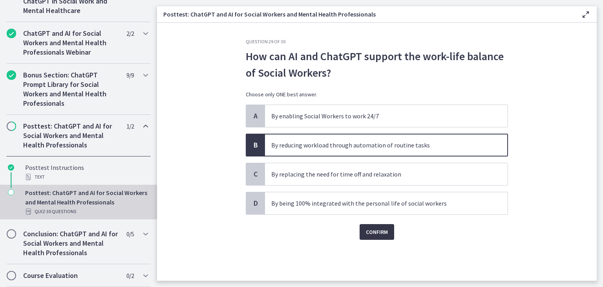
click at [377, 230] on span "Confirm" at bounding box center [377, 231] width 22 height 9
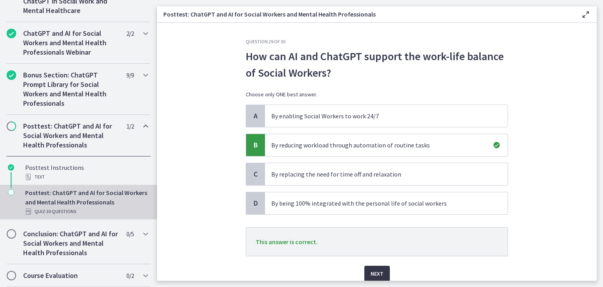
click at [372, 266] on button "Next" at bounding box center [378, 274] width 26 height 16
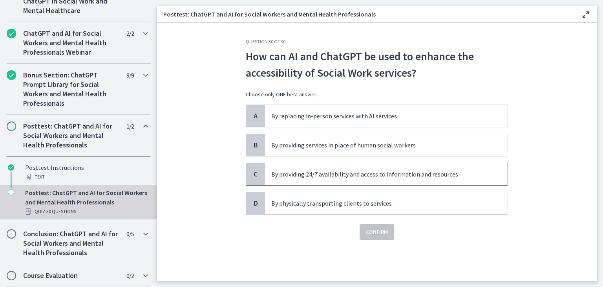
click at [342, 171] on p "By providing 24/7 availability and access to information and resources" at bounding box center [378, 173] width 215 height 9
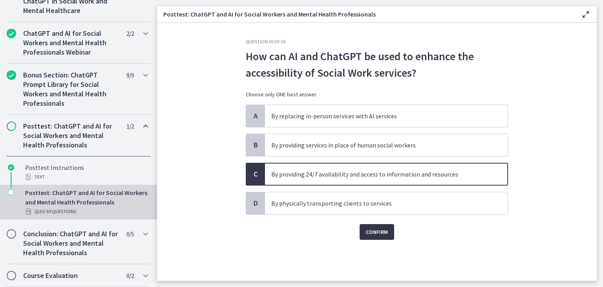
click at [376, 232] on span "Confirm" at bounding box center [377, 231] width 22 height 9
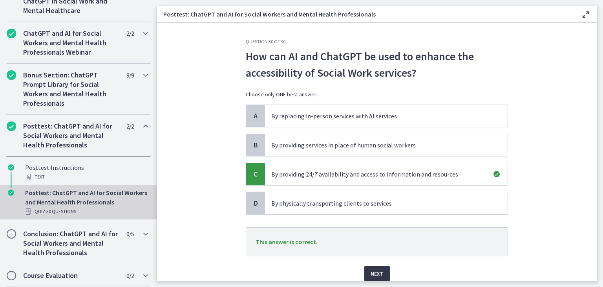
click at [379, 269] on span "Next" at bounding box center [377, 273] width 13 height 9
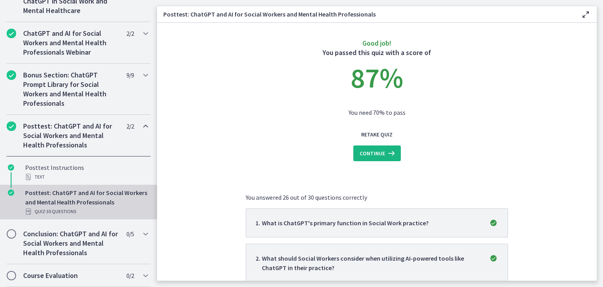
click at [371, 154] on span "Continue" at bounding box center [373, 153] width 26 height 9
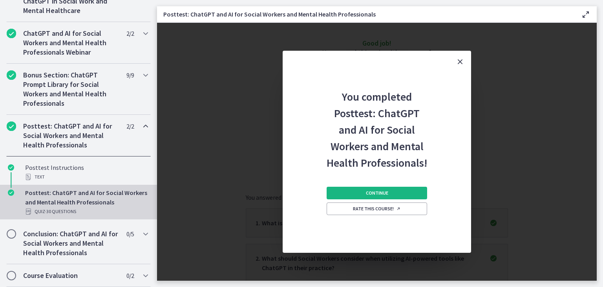
click at [361, 187] on button "Continue" at bounding box center [377, 193] width 101 height 13
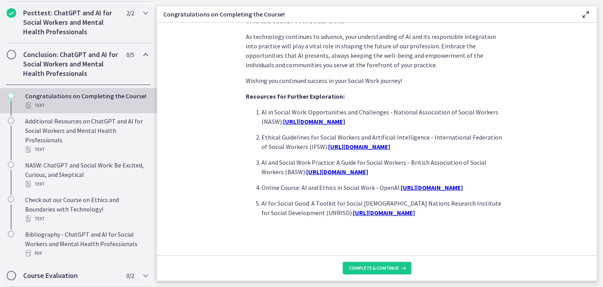
scroll to position [684, 0]
click at [374, 270] on span "Complete & continue" at bounding box center [374, 268] width 50 height 6
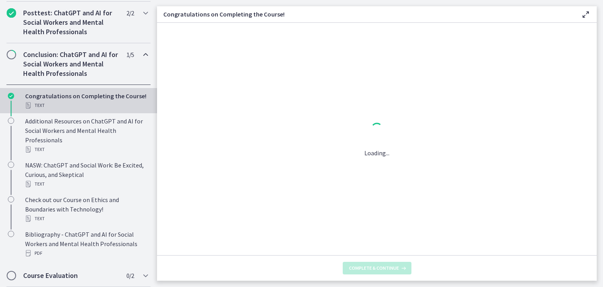
scroll to position [0, 0]
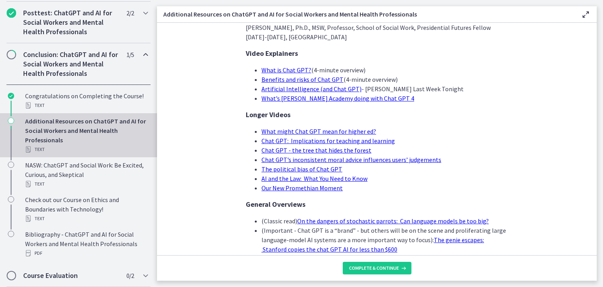
scroll to position [39, 0]
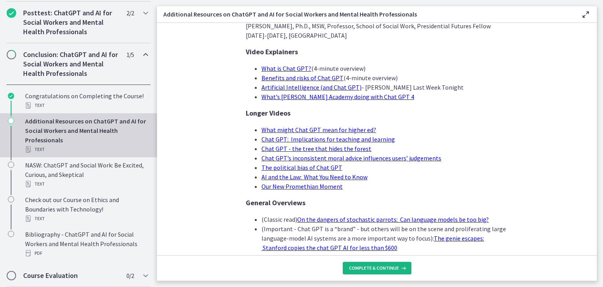
click at [369, 266] on span "Complete & continue" at bounding box center [374, 268] width 50 height 6
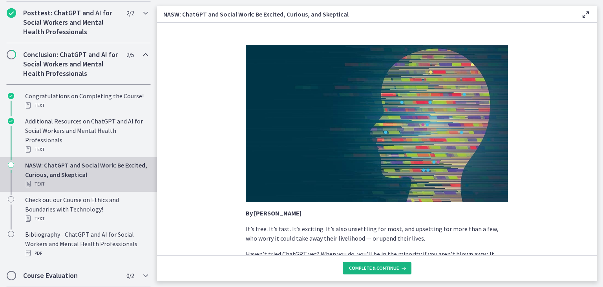
click at [380, 269] on span "Complete & continue" at bounding box center [374, 268] width 50 height 6
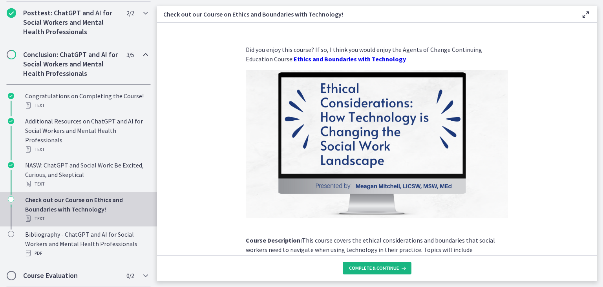
click at [380, 269] on span "Complete & continue" at bounding box center [374, 268] width 50 height 6
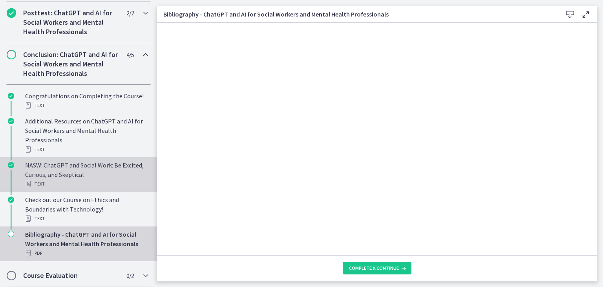
scroll to position [496, 0]
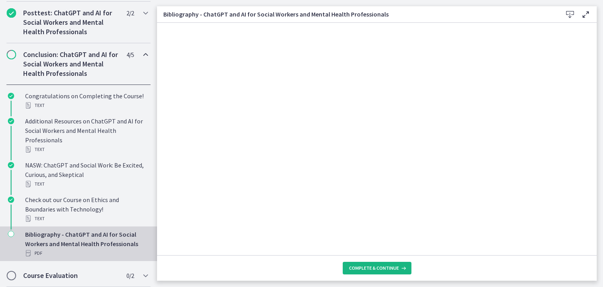
click at [387, 269] on span "Complete & continue" at bounding box center [374, 268] width 50 height 6
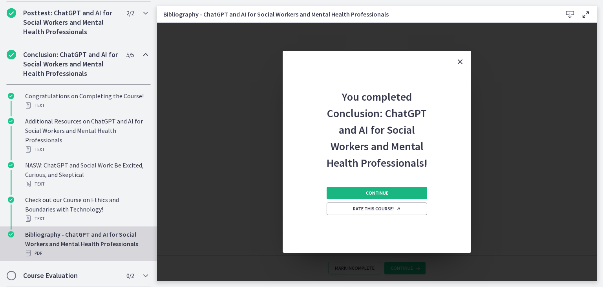
click at [382, 195] on span "Continue" at bounding box center [377, 193] width 22 height 6
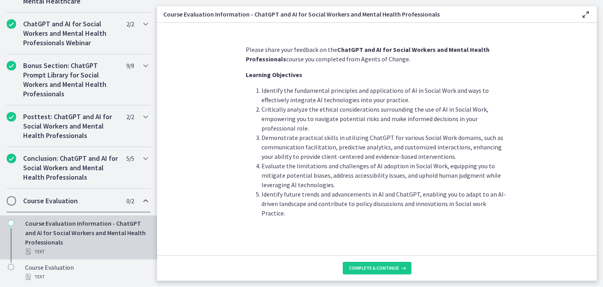
scroll to position [392, 0]
click at [372, 265] on span "Complete & continue" at bounding box center [374, 268] width 50 height 6
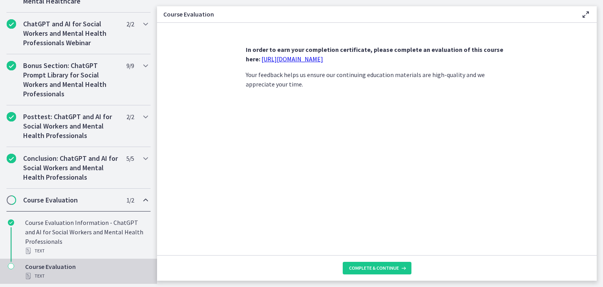
click at [300, 59] on link "https://forms.gle/jm1zbfhChZ2exBv78" at bounding box center [293, 59] width 62 height 8
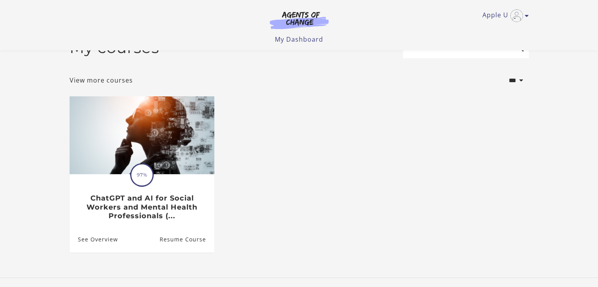
scroll to position [73, 0]
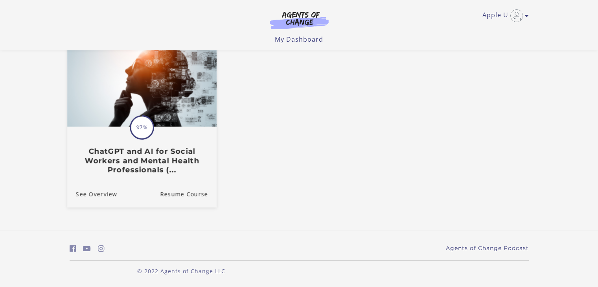
click at [168, 138] on div "Translation missing: en.liquid.partials.dashboard_course_card.progress_descript…" at bounding box center [141, 150] width 149 height 47
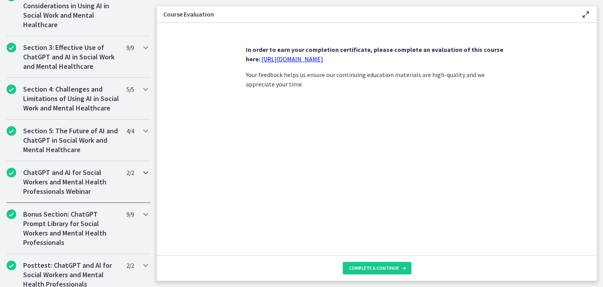
scroll to position [392, 0]
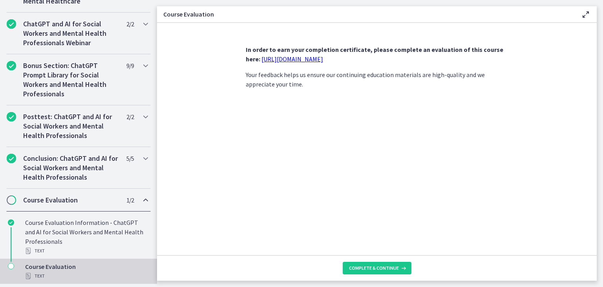
click at [52, 269] on div "Course Evaluation Text" at bounding box center [86, 271] width 123 height 19
click at [375, 268] on span "Complete & continue" at bounding box center [374, 268] width 50 height 6
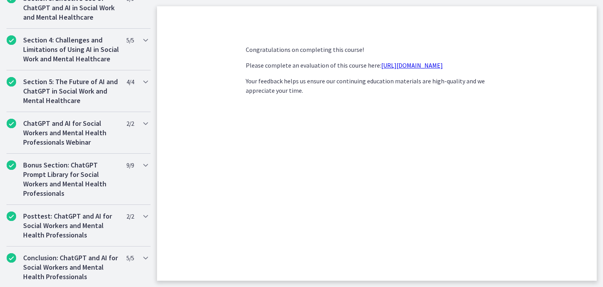
scroll to position [435, 0]
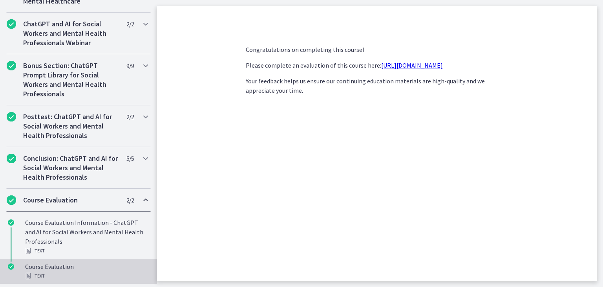
click at [97, 266] on div "Course Evaluation Text" at bounding box center [86, 271] width 123 height 19
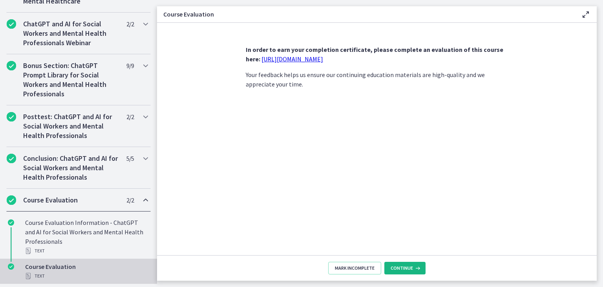
click at [409, 269] on span "Continue" at bounding box center [402, 268] width 22 height 6
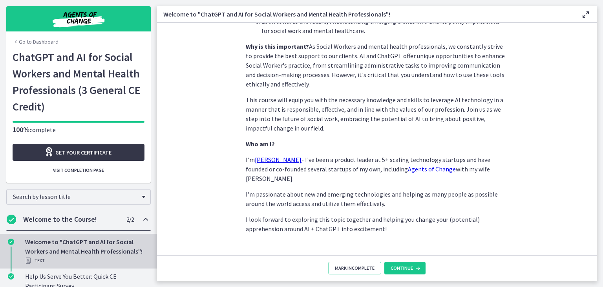
click at [90, 151] on span "Get your certificate" at bounding box center [83, 152] width 56 height 9
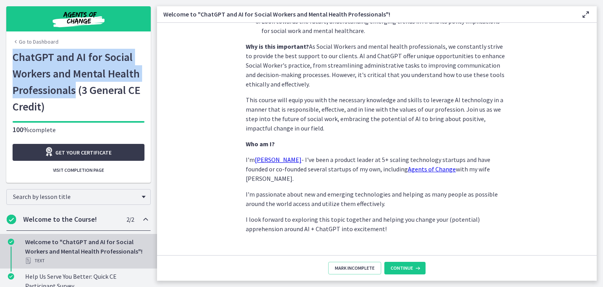
drag, startPoint x: 73, startPoint y: 90, endPoint x: 5, endPoint y: 58, distance: 75.4
click at [6, 58] on div "Go to Dashboard ChatGPT and AI for Social Workers and Mental Health Professiona…" at bounding box center [78, 116] width 145 height 134
copy h1 "ChatGPT and AI for Social Workers and Mental Health Professionals"
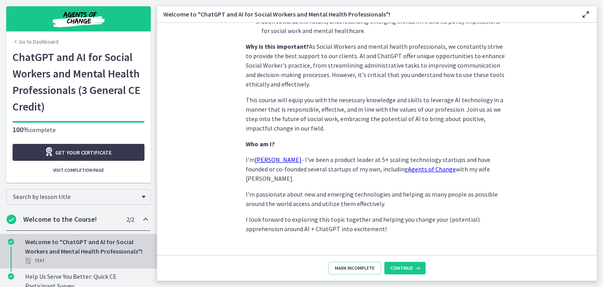
drag, startPoint x: 543, startPoint y: 124, endPoint x: 536, endPoint y: 124, distance: 7.1
click at [537, 124] on section "We're thrilled to have you join us on this journey to explore how Artificial In…" at bounding box center [377, 139] width 440 height 232
click at [92, 155] on span "Get your certificate" at bounding box center [83, 152] width 56 height 9
click at [93, 154] on span "Get your certificate" at bounding box center [83, 152] width 56 height 9
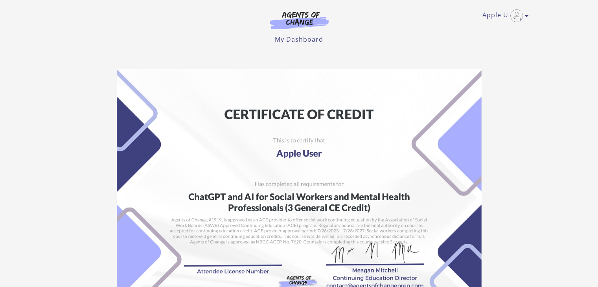
click at [304, 156] on img at bounding box center [299, 197] width 365 height 257
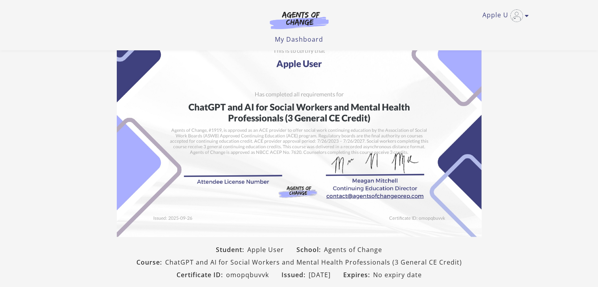
scroll to position [152, 0]
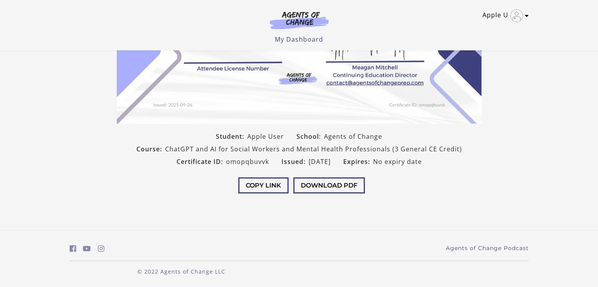
click at [521, 15] on img "Toggle menu" at bounding box center [516, 15] width 13 height 13
click at [486, 27] on link "My Account" at bounding box center [495, 28] width 69 height 13
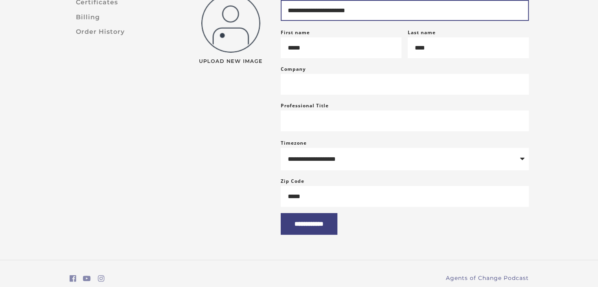
scroll to position [118, 0]
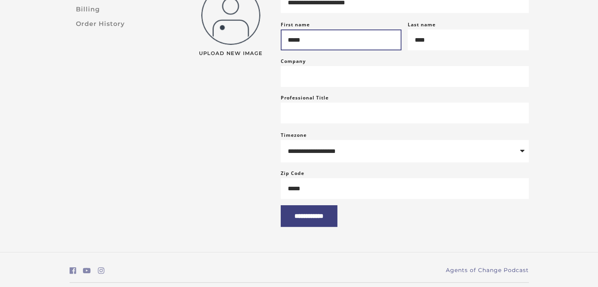
drag, startPoint x: 327, startPoint y: 45, endPoint x: 244, endPoint y: 46, distance: 82.9
click at [244, 46] on div "**********" at bounding box center [360, 105] width 347 height 244
type input "**********"
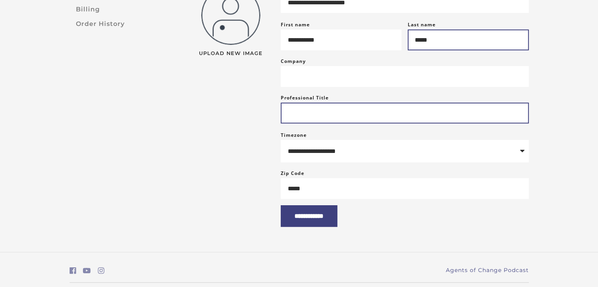
type input "*****"
click at [290, 114] on input "Professional Title" at bounding box center [405, 113] width 248 height 21
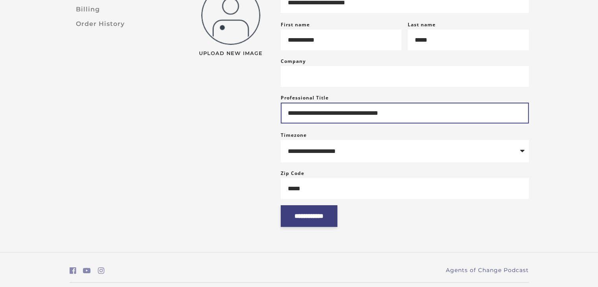
type input "**********"
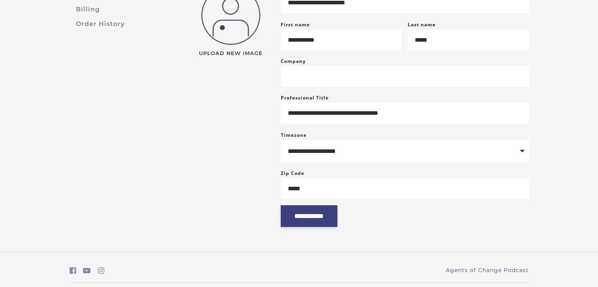
click at [316, 224] on input "**********" at bounding box center [309, 216] width 57 height 22
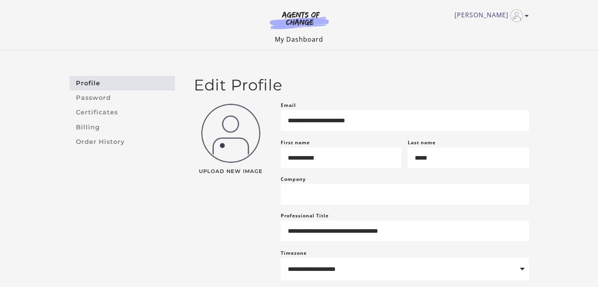
click at [303, 39] on link "My Dashboard" at bounding box center [299, 39] width 48 height 9
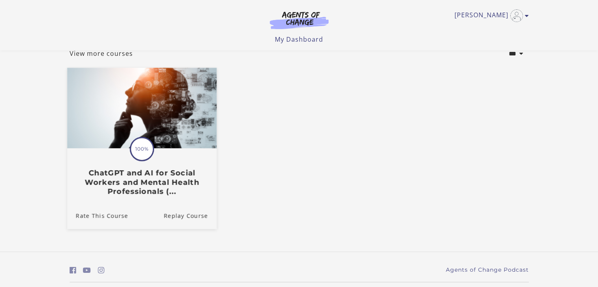
scroll to position [74, 0]
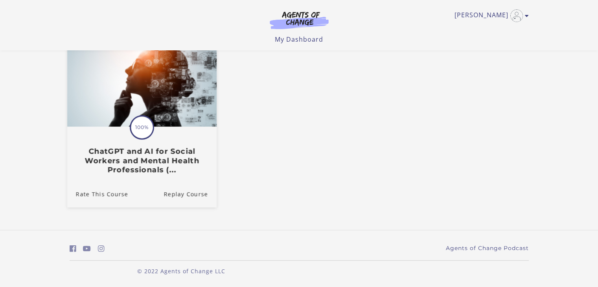
click at [174, 127] on div "Translation missing: en.liquid.partials.dashboard_course_card.progress_descript…" at bounding box center [141, 150] width 149 height 47
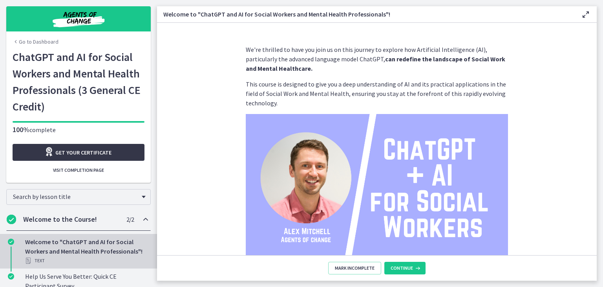
click at [85, 154] on span "Get your certificate" at bounding box center [83, 152] width 56 height 9
click at [79, 169] on span "Visit completion page" at bounding box center [78, 170] width 51 height 6
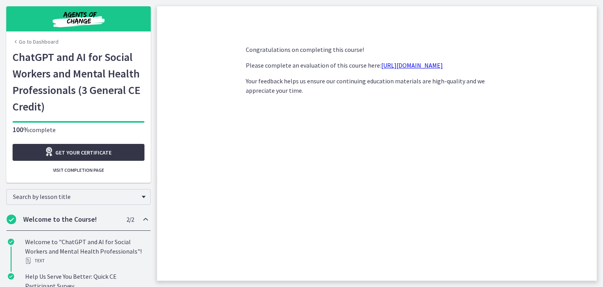
click at [61, 151] on span "Get your certificate" at bounding box center [83, 152] width 56 height 9
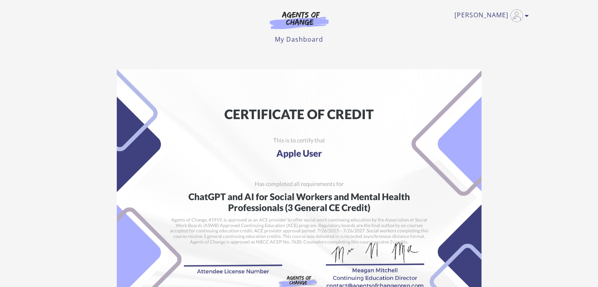
click at [305, 147] on img at bounding box center [299, 197] width 365 height 257
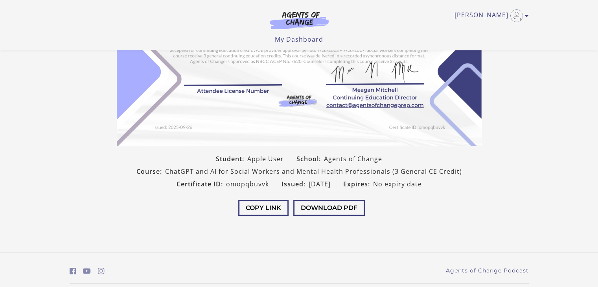
scroll to position [152, 0]
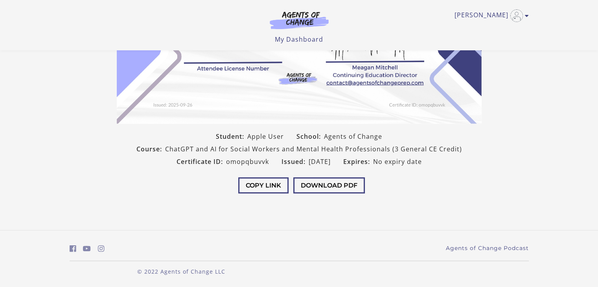
click at [254, 138] on span "Apple User" at bounding box center [265, 136] width 37 height 9
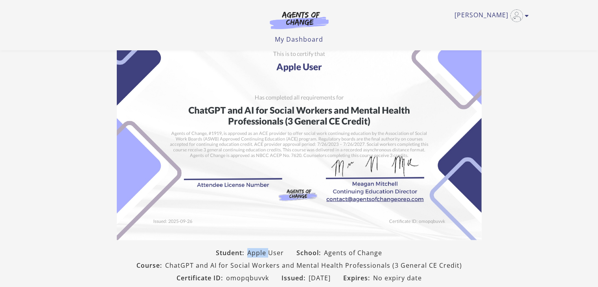
scroll to position [39, 0]
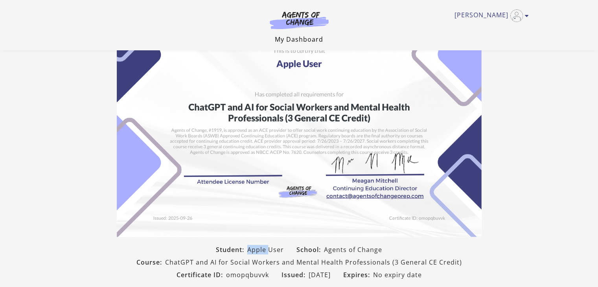
click at [303, 35] on link "My Dashboard" at bounding box center [299, 39] width 48 height 9
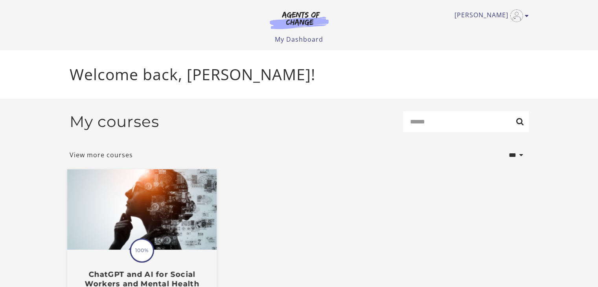
click at [154, 209] on img at bounding box center [141, 209] width 149 height 81
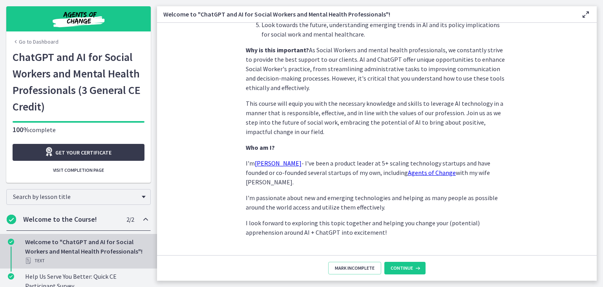
scroll to position [368, 0]
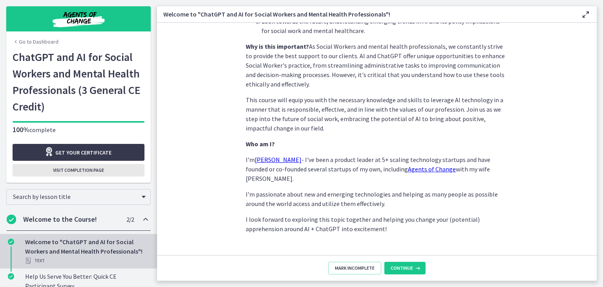
click at [82, 167] on span "Visit completion page" at bounding box center [78, 170] width 51 height 6
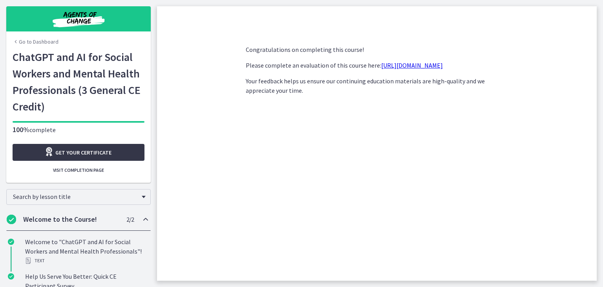
click at [81, 149] on span "Get your certificate" at bounding box center [83, 152] width 56 height 9
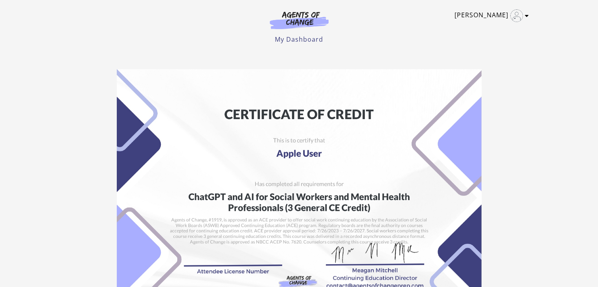
click at [486, 18] on link "[PERSON_NAME]" at bounding box center [489, 15] width 70 height 13
click at [489, 26] on link "My Account" at bounding box center [495, 28] width 69 height 13
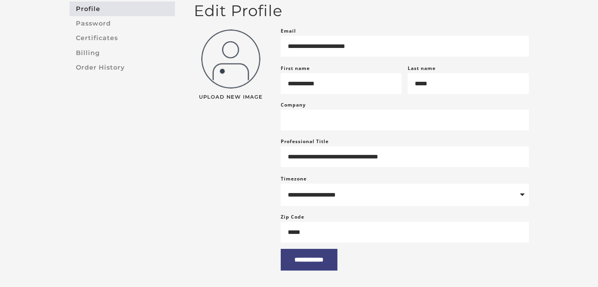
scroll to position [79, 0]
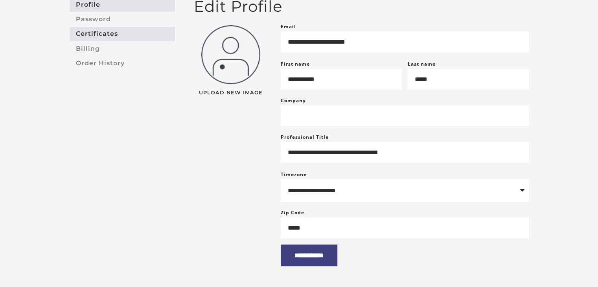
click at [96, 31] on link "Certificates" at bounding box center [122, 34] width 105 height 15
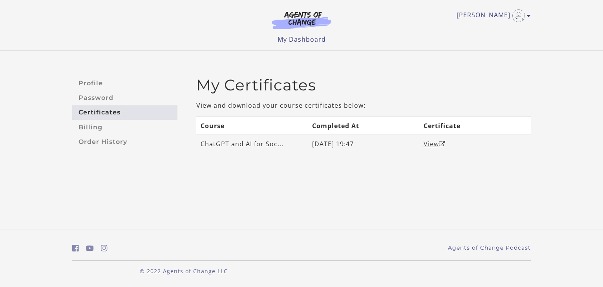
click at [430, 145] on link "View" at bounding box center [435, 143] width 22 height 9
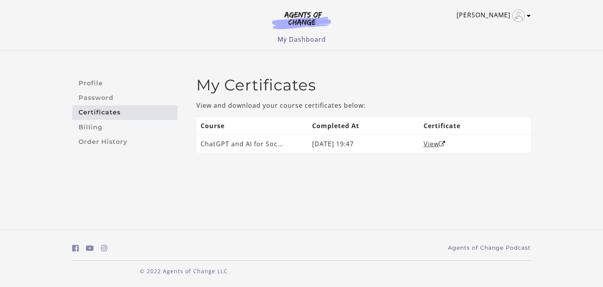
click at [526, 16] on link "[PERSON_NAME]" at bounding box center [492, 15] width 70 height 13
click at [484, 41] on link "Support" at bounding box center [498, 41] width 69 height 13
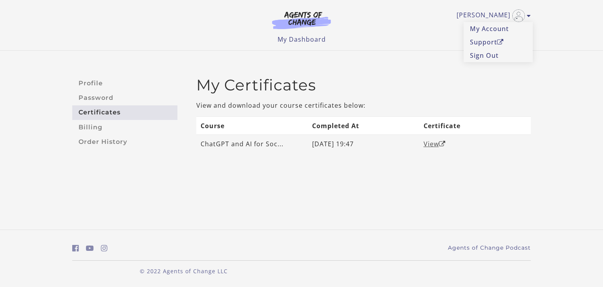
click at [427, 142] on link "View" at bounding box center [435, 143] width 22 height 9
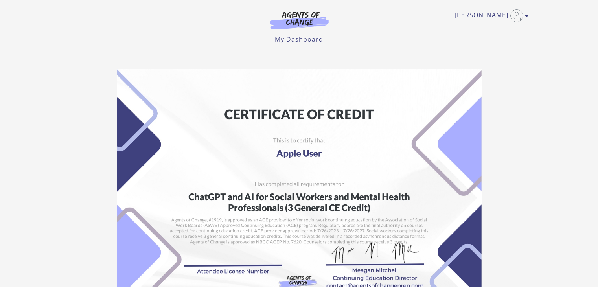
click at [293, 153] on img at bounding box center [299, 197] width 365 height 257
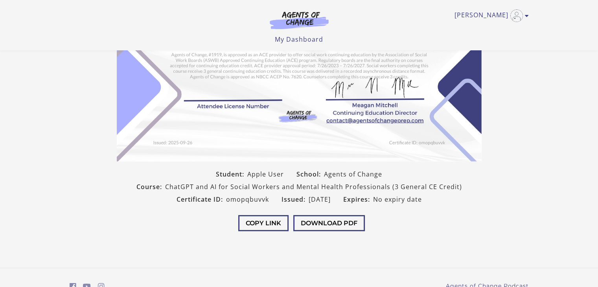
scroll to position [113, 0]
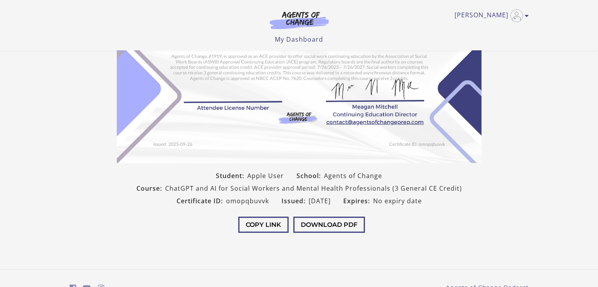
click at [565, 147] on section "Student: Apple User School: Agents of Change Course: ChatGPT and AI for Social …" at bounding box center [299, 71] width 598 height 345
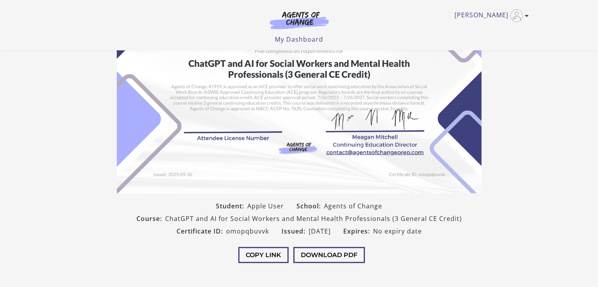
scroll to position [0, 0]
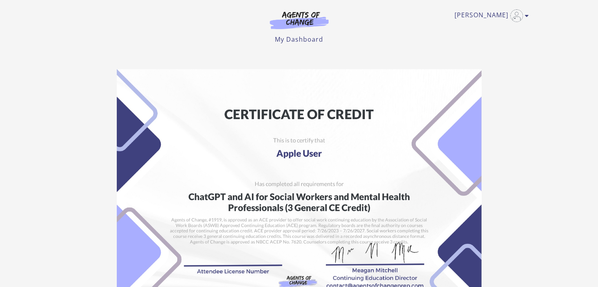
click at [256, 195] on img at bounding box center [299, 197] width 365 height 257
click at [300, 166] on img at bounding box center [299, 197] width 365 height 257
click at [492, 15] on link "[PERSON_NAME]" at bounding box center [489, 15] width 70 height 13
click at [490, 42] on link "Support" at bounding box center [495, 41] width 69 height 13
click at [536, 143] on section "Student: Apple User School: Agents of Change Course: ChatGPT and AI for Social …" at bounding box center [299, 235] width 598 height 345
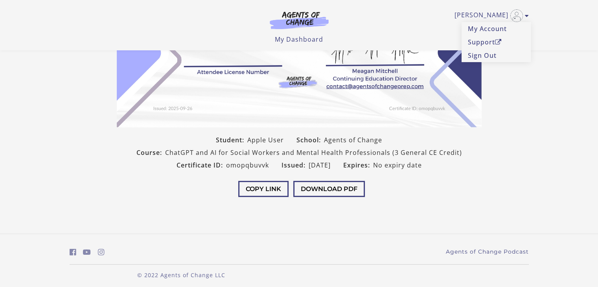
scroll to position [152, 0]
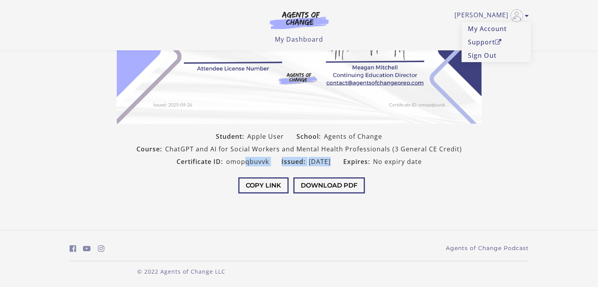
drag, startPoint x: 237, startPoint y: 161, endPoint x: 375, endPoint y: 164, distance: 137.5
click at [325, 165] on div "Student: Apple User School: Agents of Change Course: ChatGPT and AI for Social …" at bounding box center [298, 149] width 377 height 38
click at [387, 163] on span "No expiry date" at bounding box center [397, 161] width 49 height 9
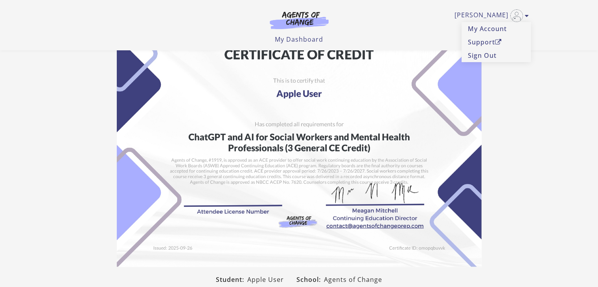
scroll to position [0, 0]
